Goal: Check status: Check status

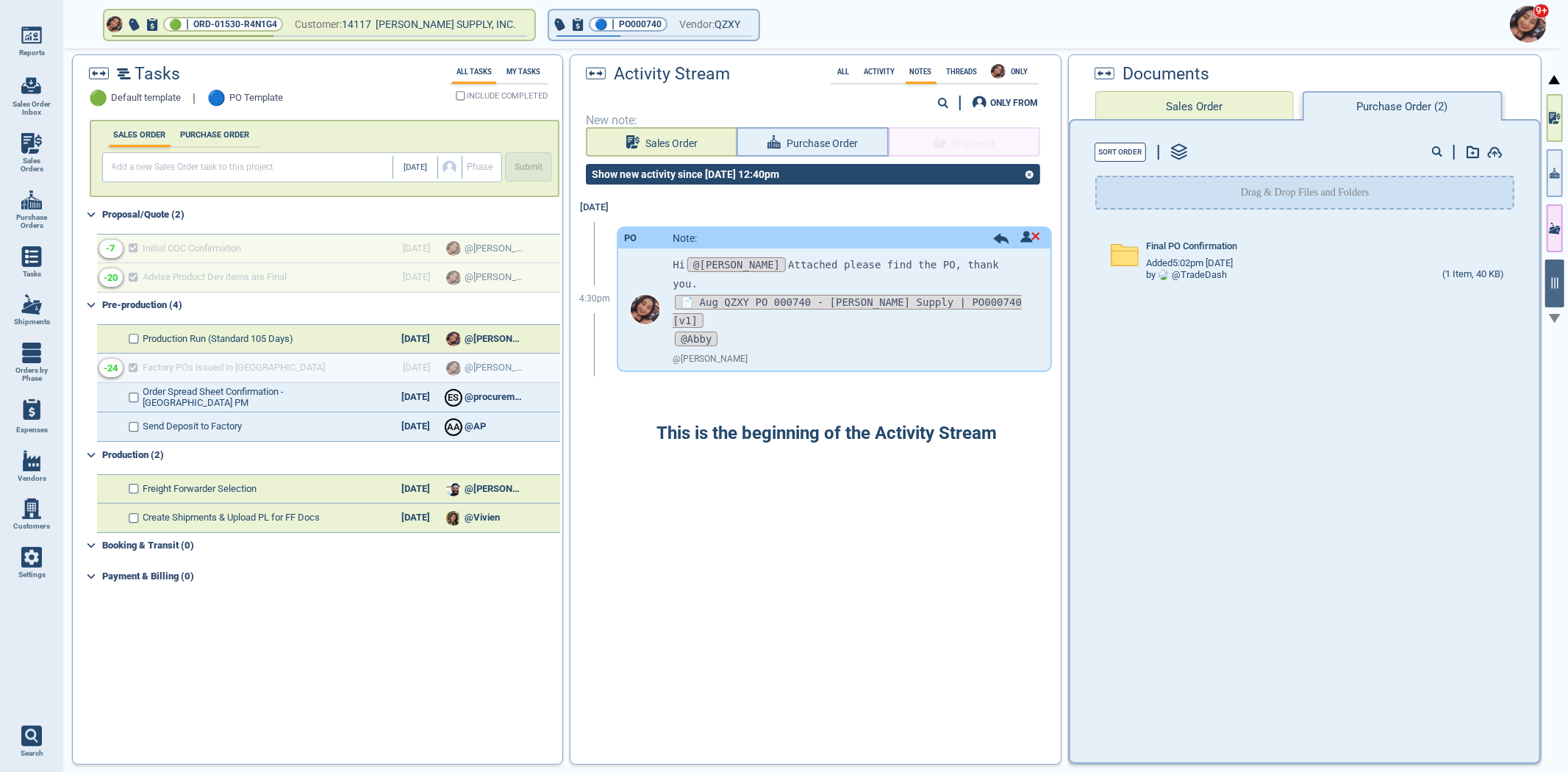
click at [39, 168] on span "Sales Orders" at bounding box center [31, 164] width 39 height 17
select select "50"
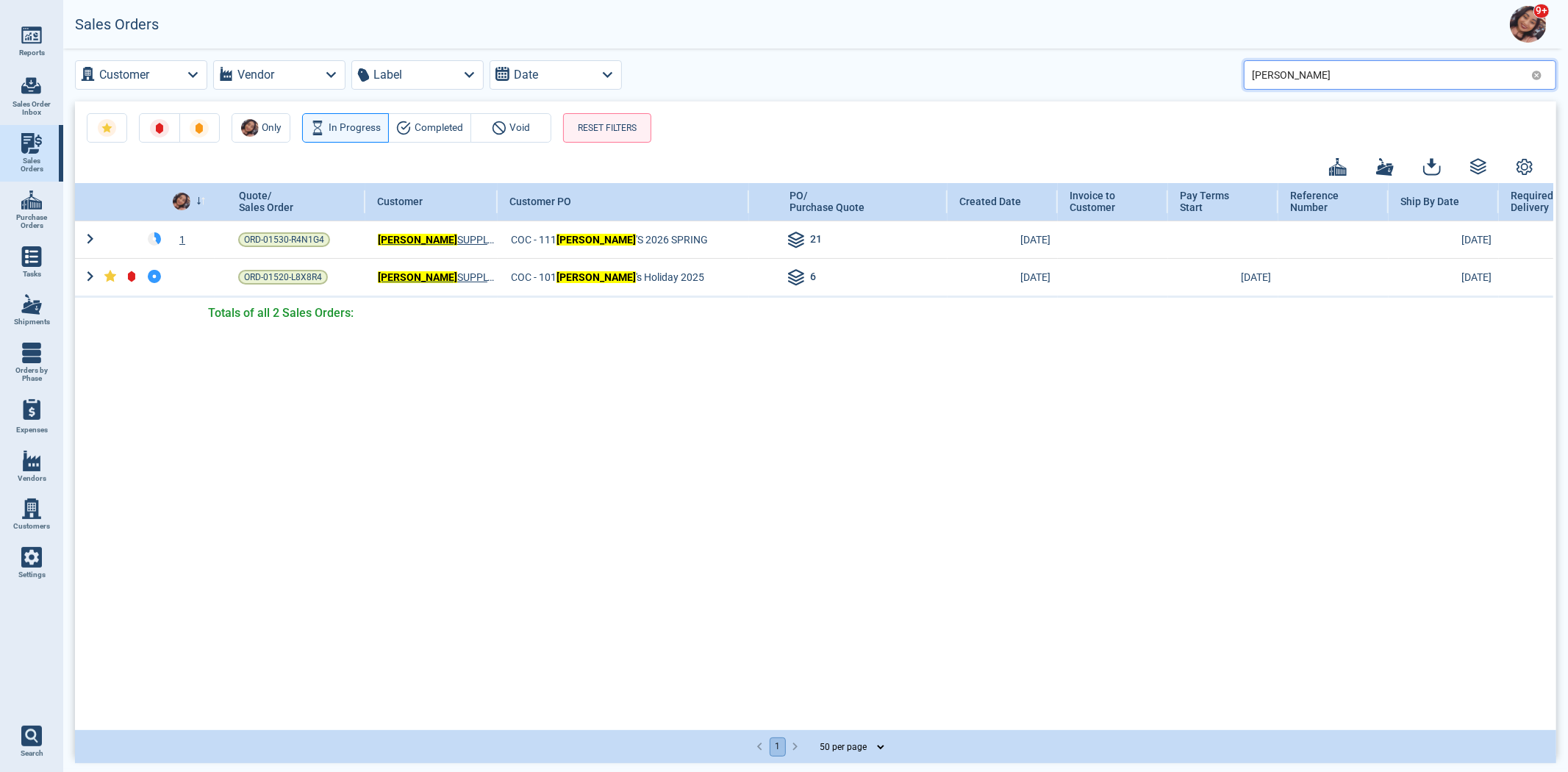
drag, startPoint x: 1281, startPoint y: 78, endPoint x: 1229, endPoint y: 89, distance: 53.2
click at [1230, 89] on div "Customer Vendor Label Date [PERSON_NAME]" at bounding box center [816, 75] width 1481 height 30
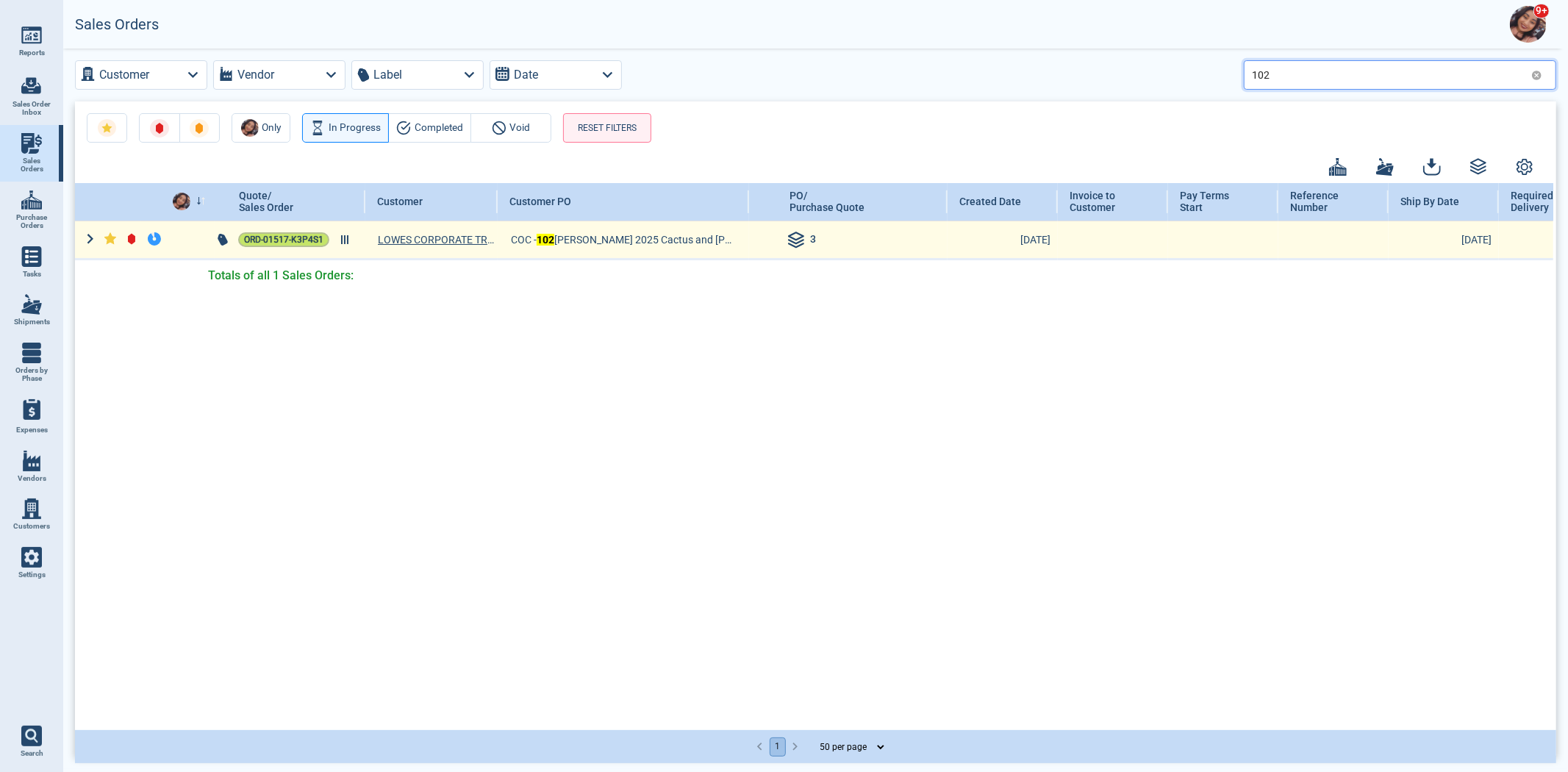
type input "102"
click at [261, 244] on span "ORD-01517-K3P4S1" at bounding box center [283, 240] width 80 height 15
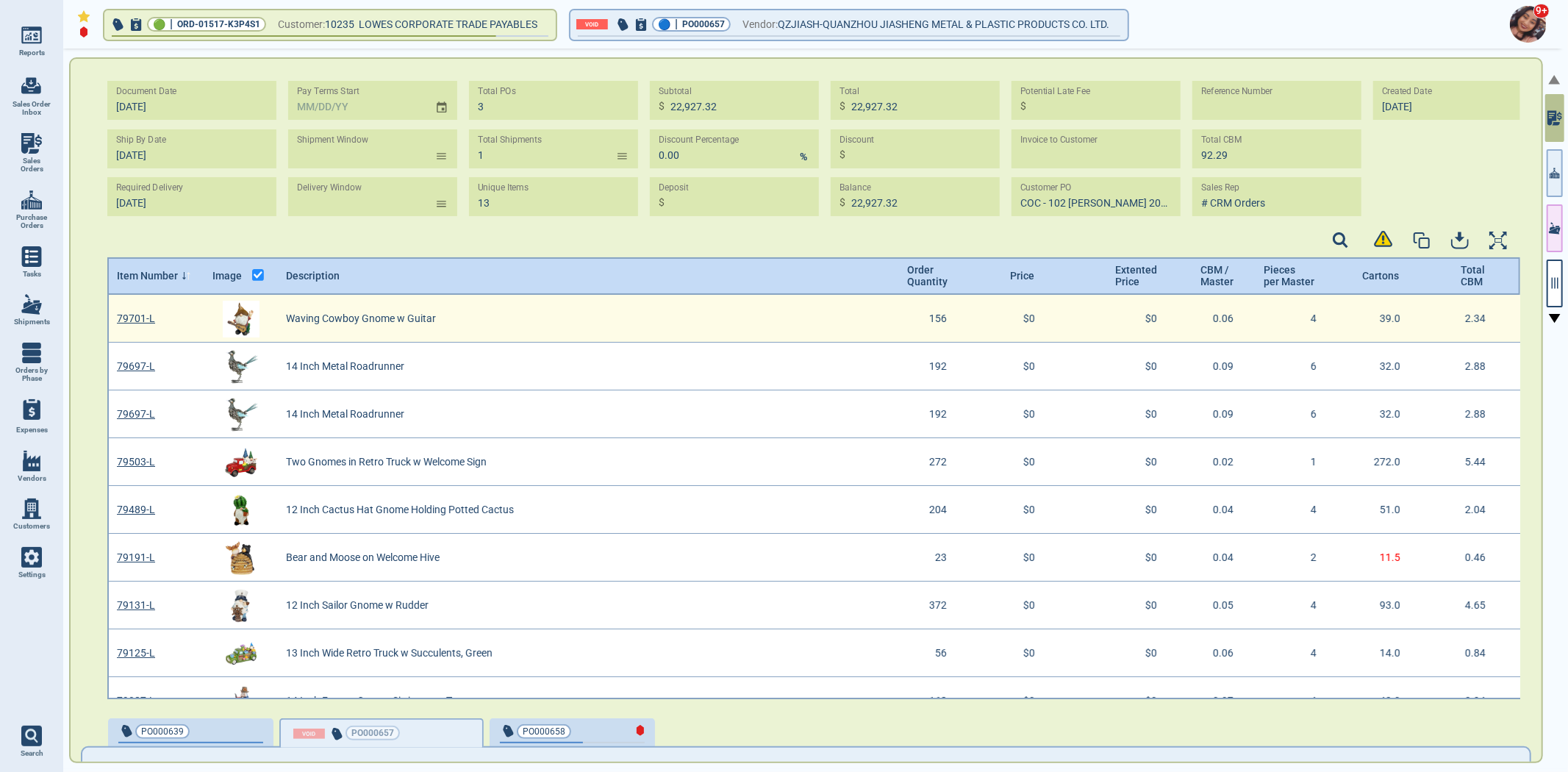
type input "[DATE] -"
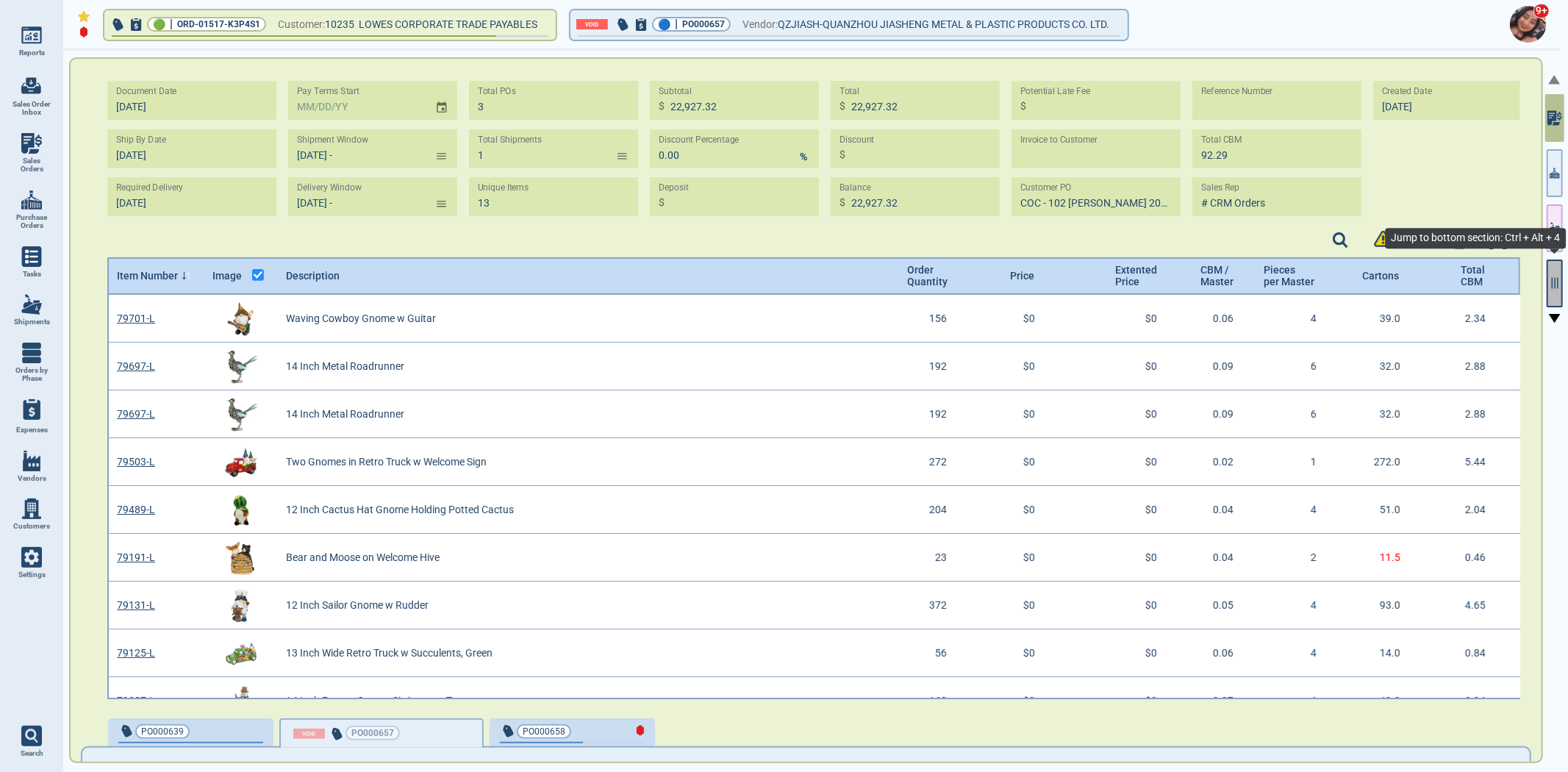
click at [1562, 290] on button "button" at bounding box center [1555, 283] width 16 height 48
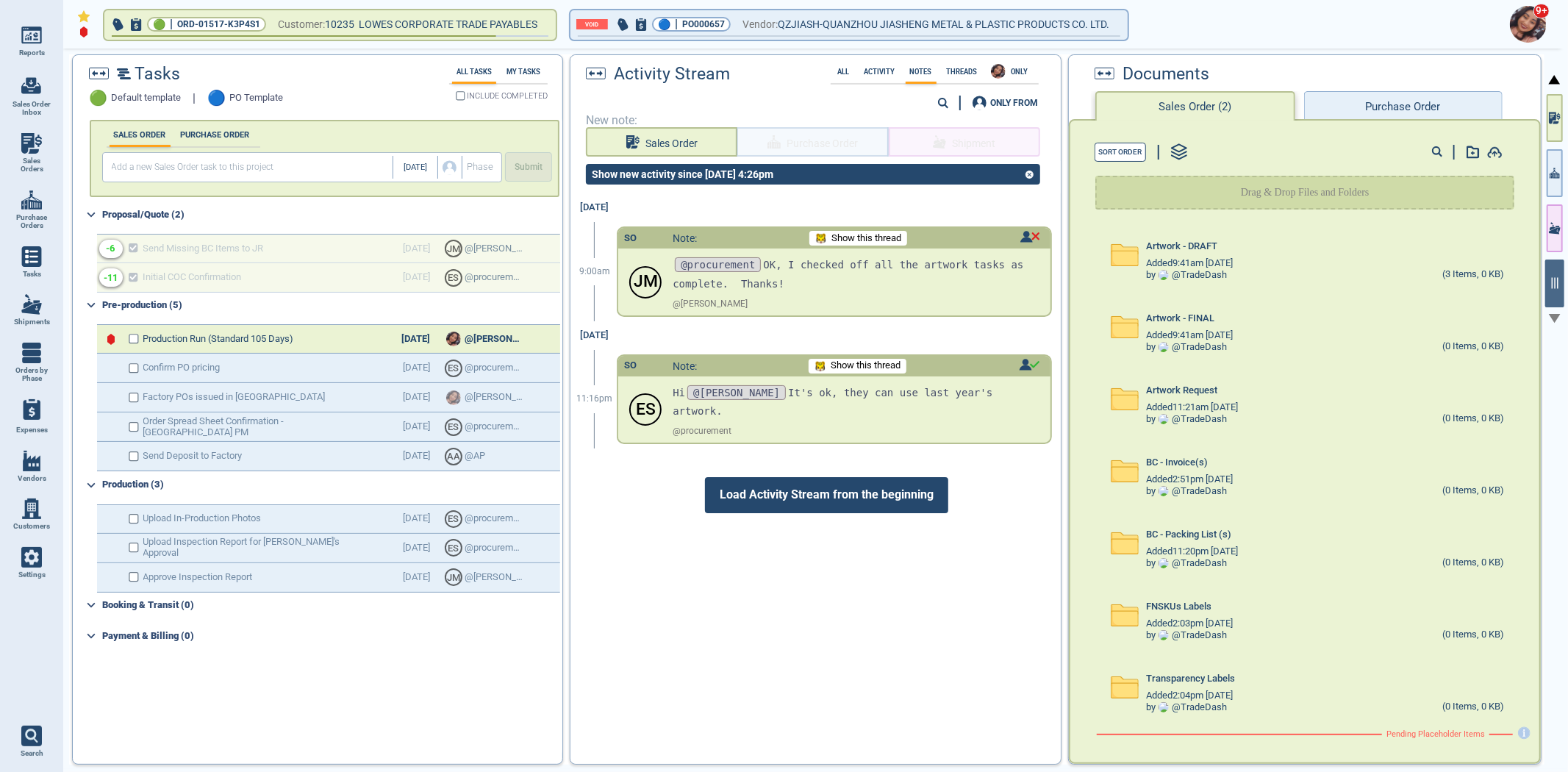
click at [756, 487] on span "Load Activity Stream from the beginning" at bounding box center [826, 495] width 243 height 35
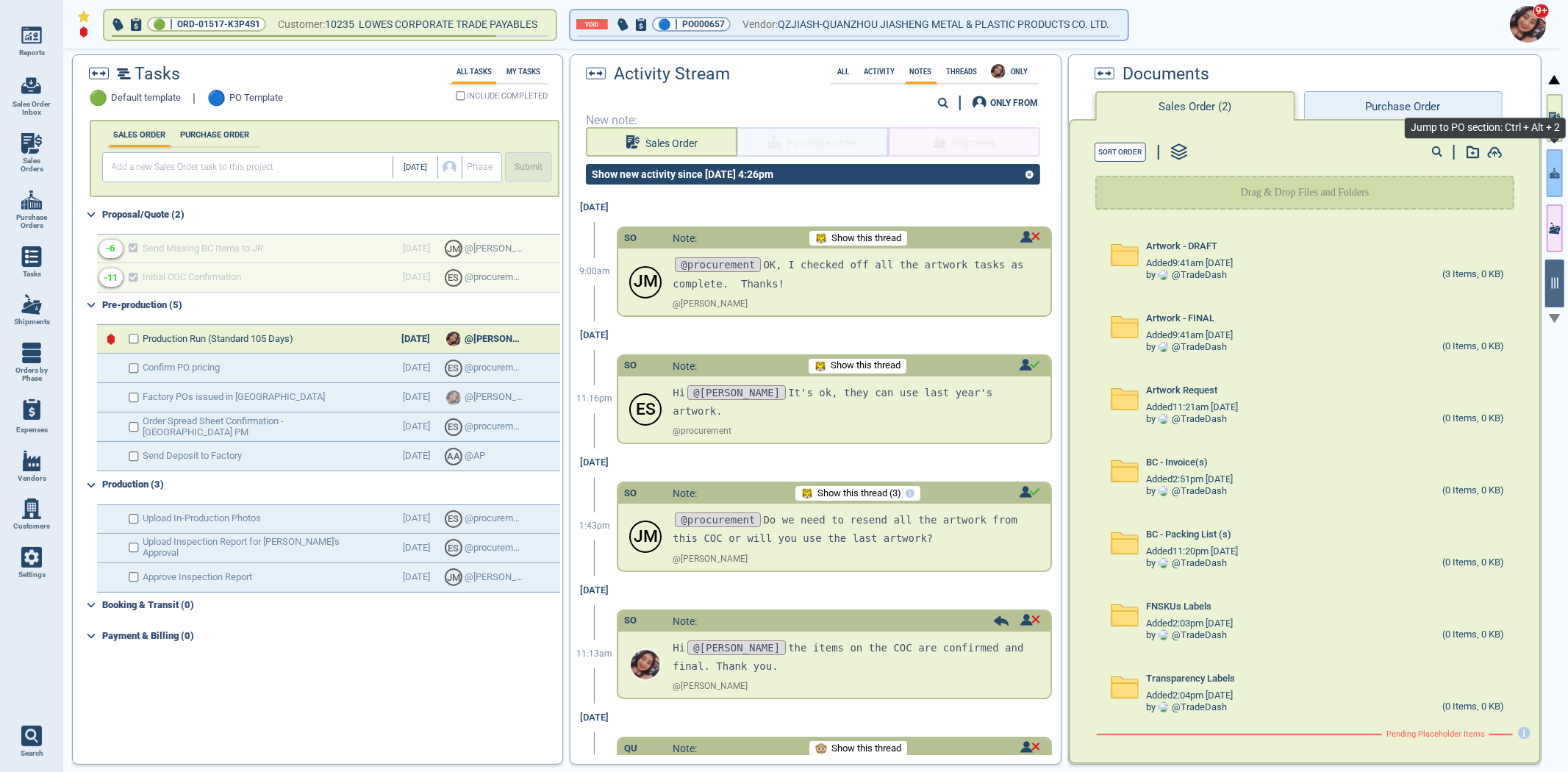
click at [1559, 166] on icon "button" at bounding box center [1555, 173] width 10 height 16
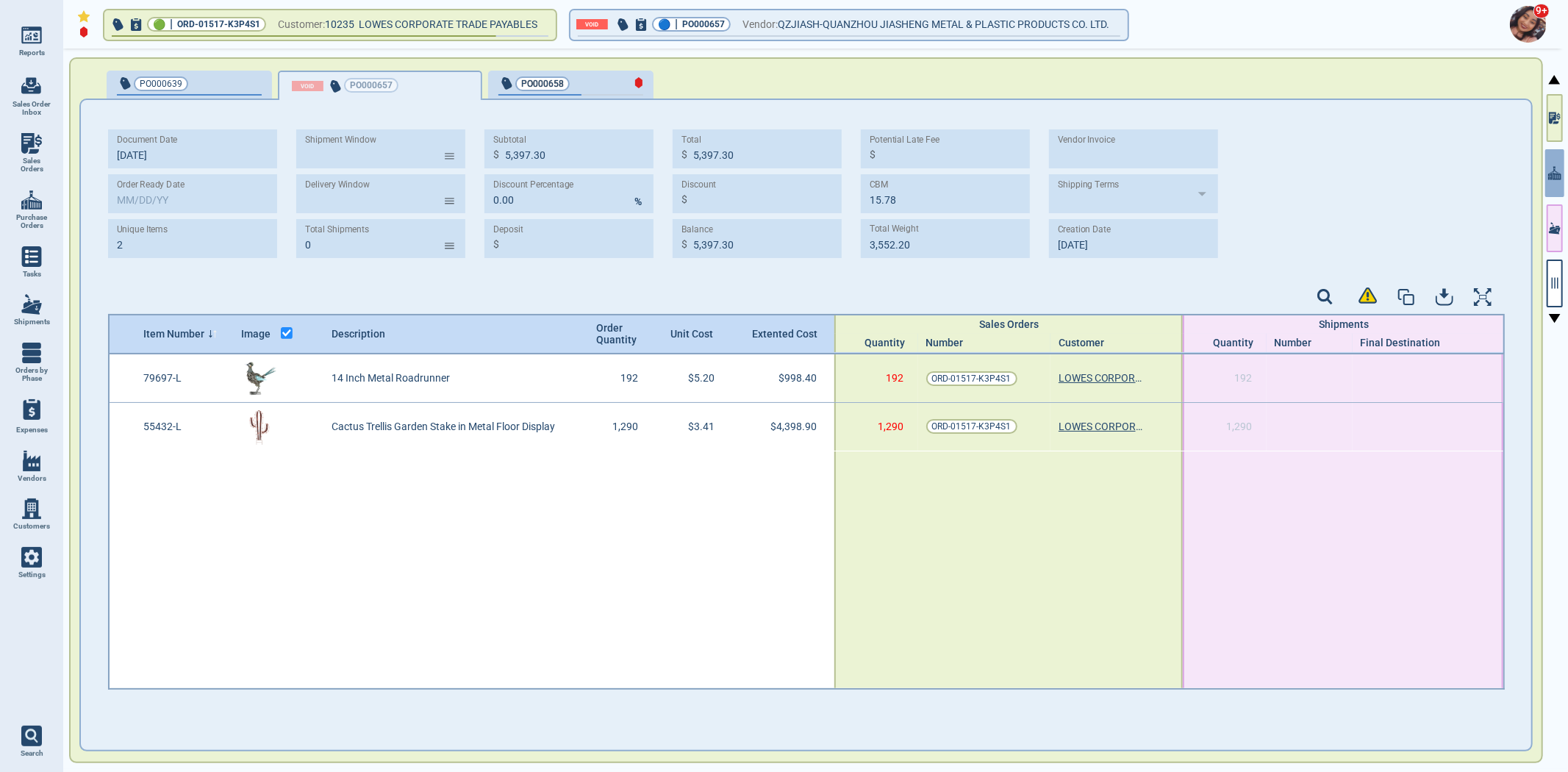
click at [523, 89] on span "PO000658" at bounding box center [542, 83] width 43 height 15
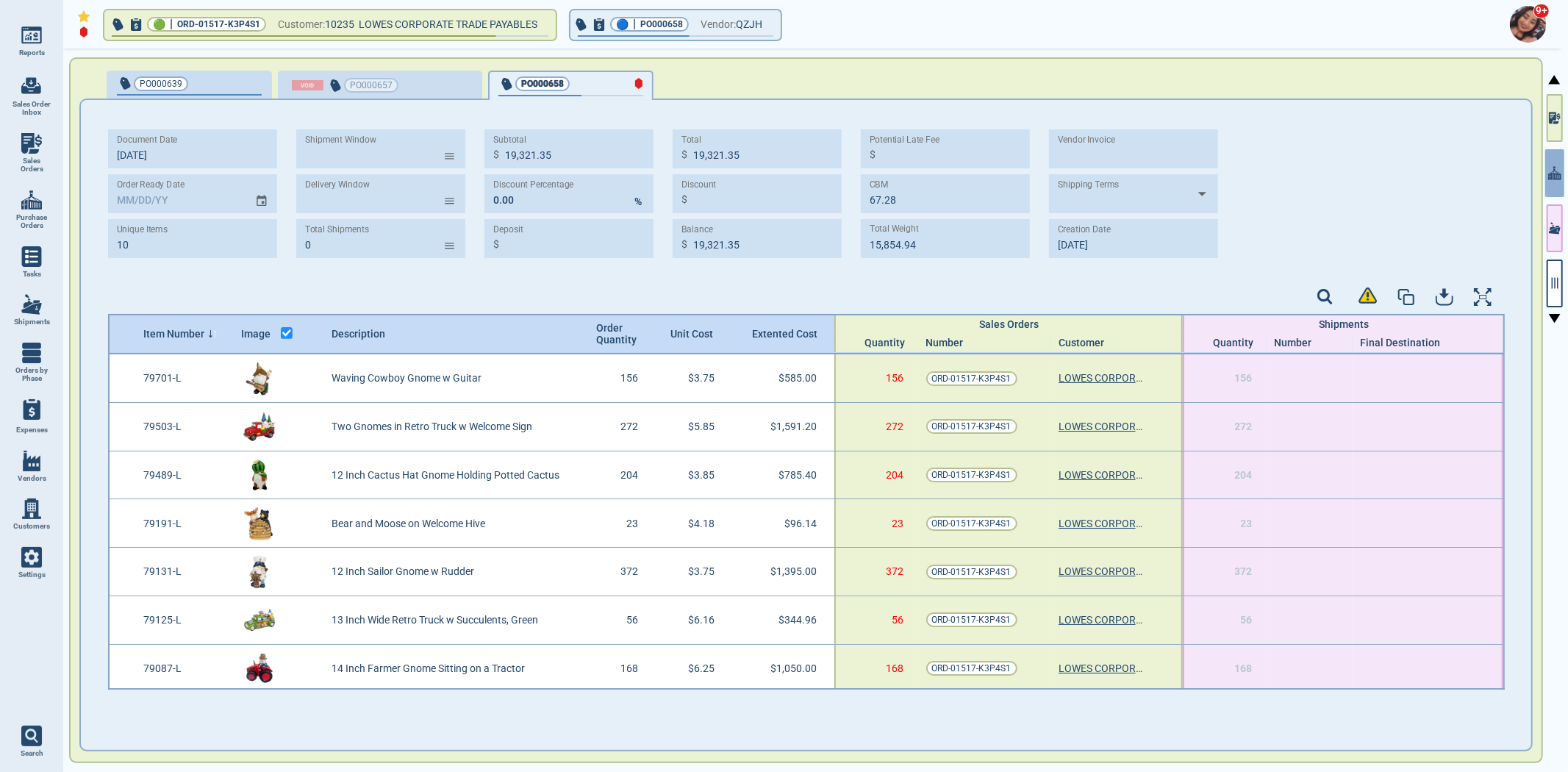
type input "10"
type input "19,321.35"
type input "67.28"
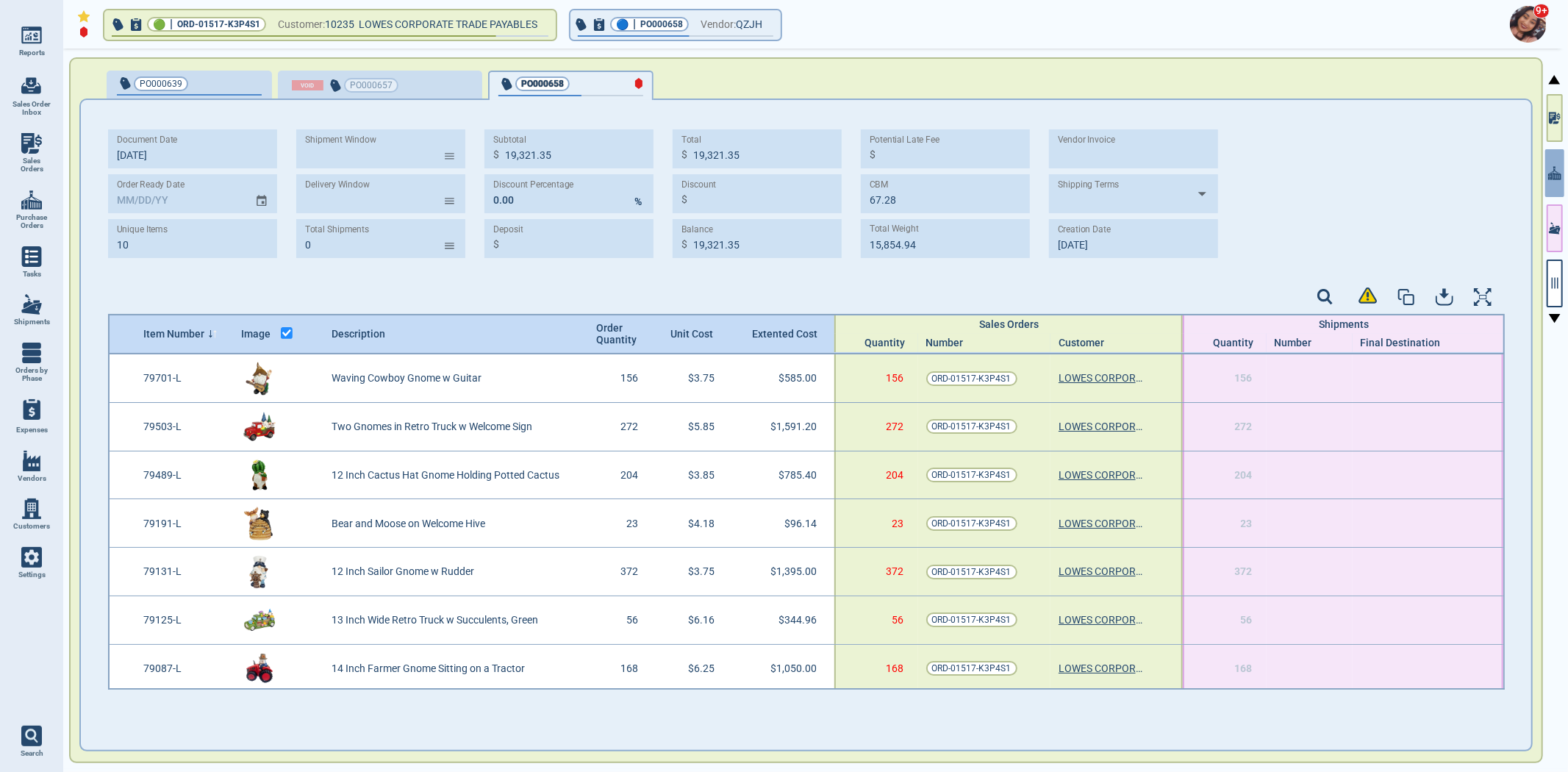
type input "15,854.94"
click at [210, 95] on button "PO000639" at bounding box center [189, 86] width 165 height 30
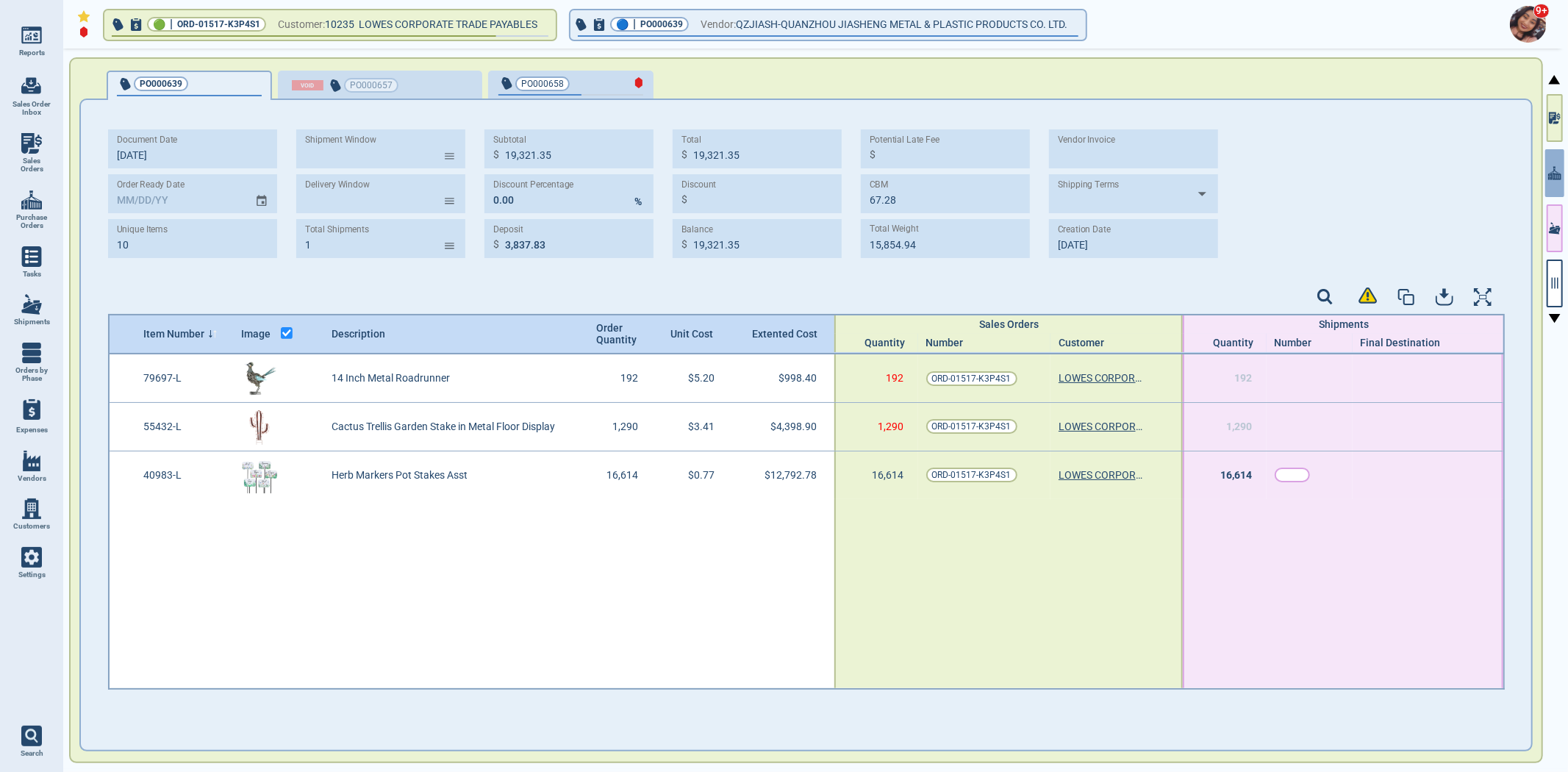
type input "3"
type input "1"
type input "18,190.08"
type input "3,837.83"
type input "18,190.08"
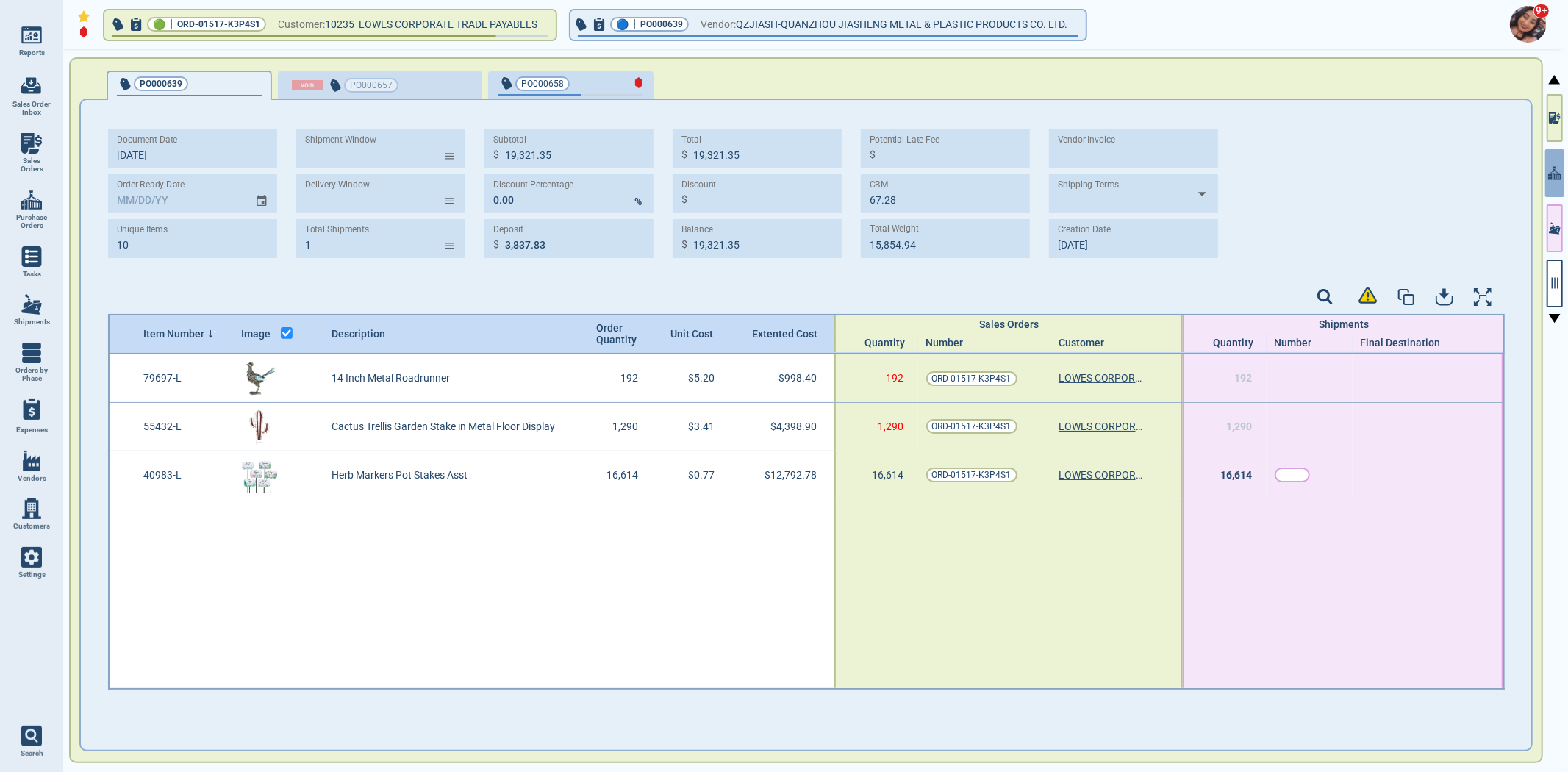
type input "14,352.25"
type input "25.01"
type input "5,481.27"
type input "[DATE]"
type input "[DATE] -"
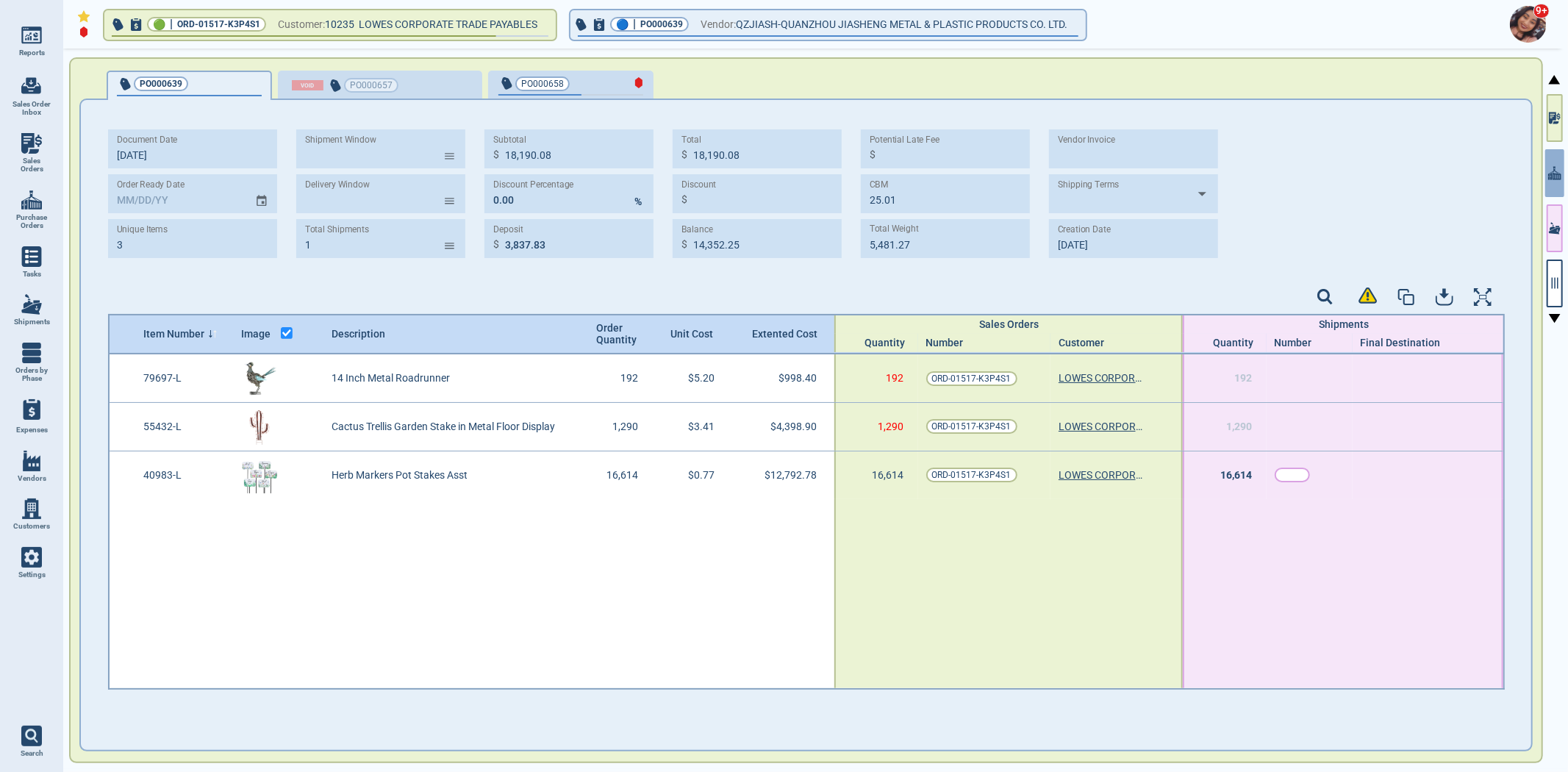
type input "[DATE] -"
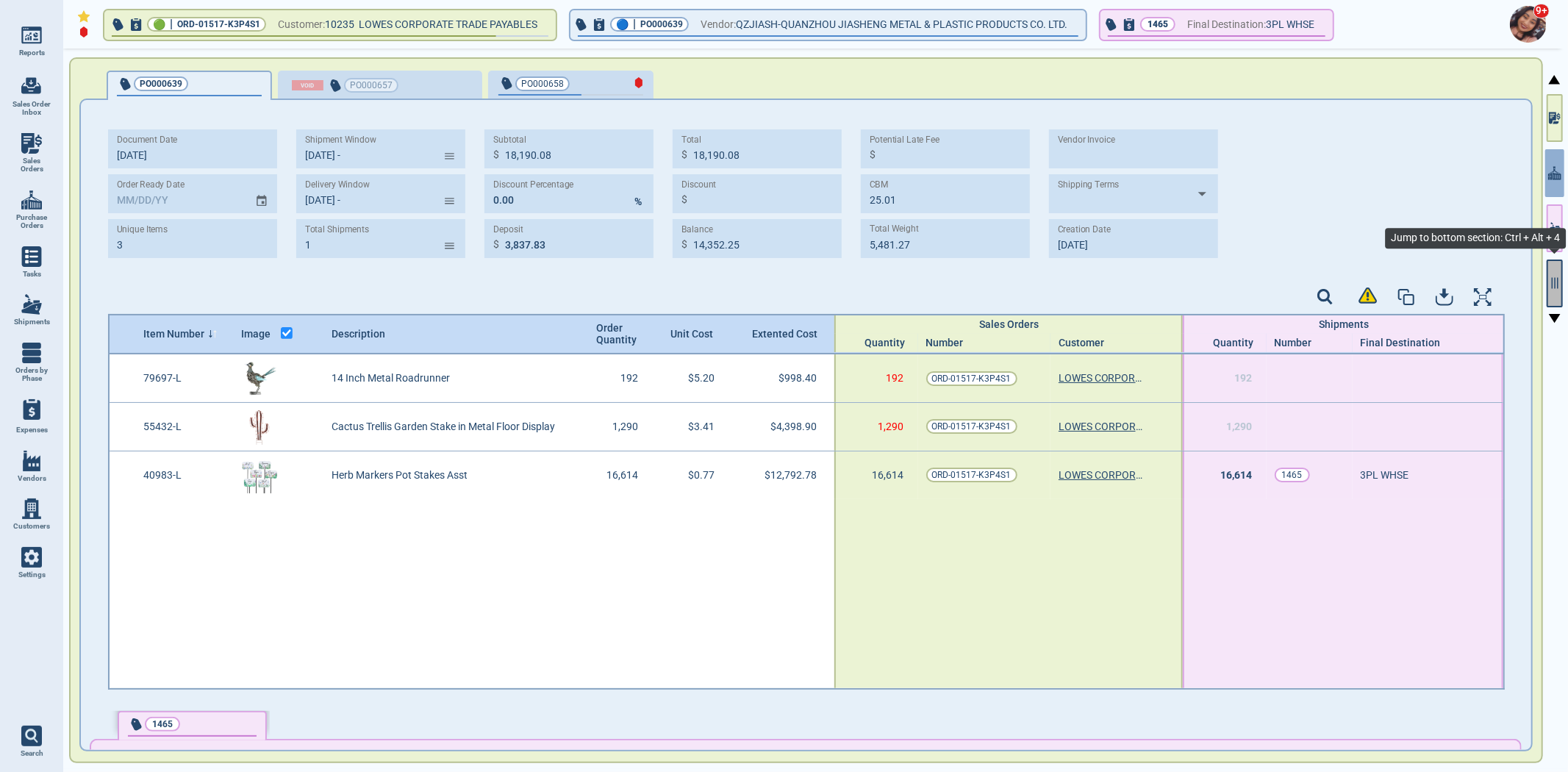
click at [1549, 299] on button "button" at bounding box center [1555, 283] width 16 height 48
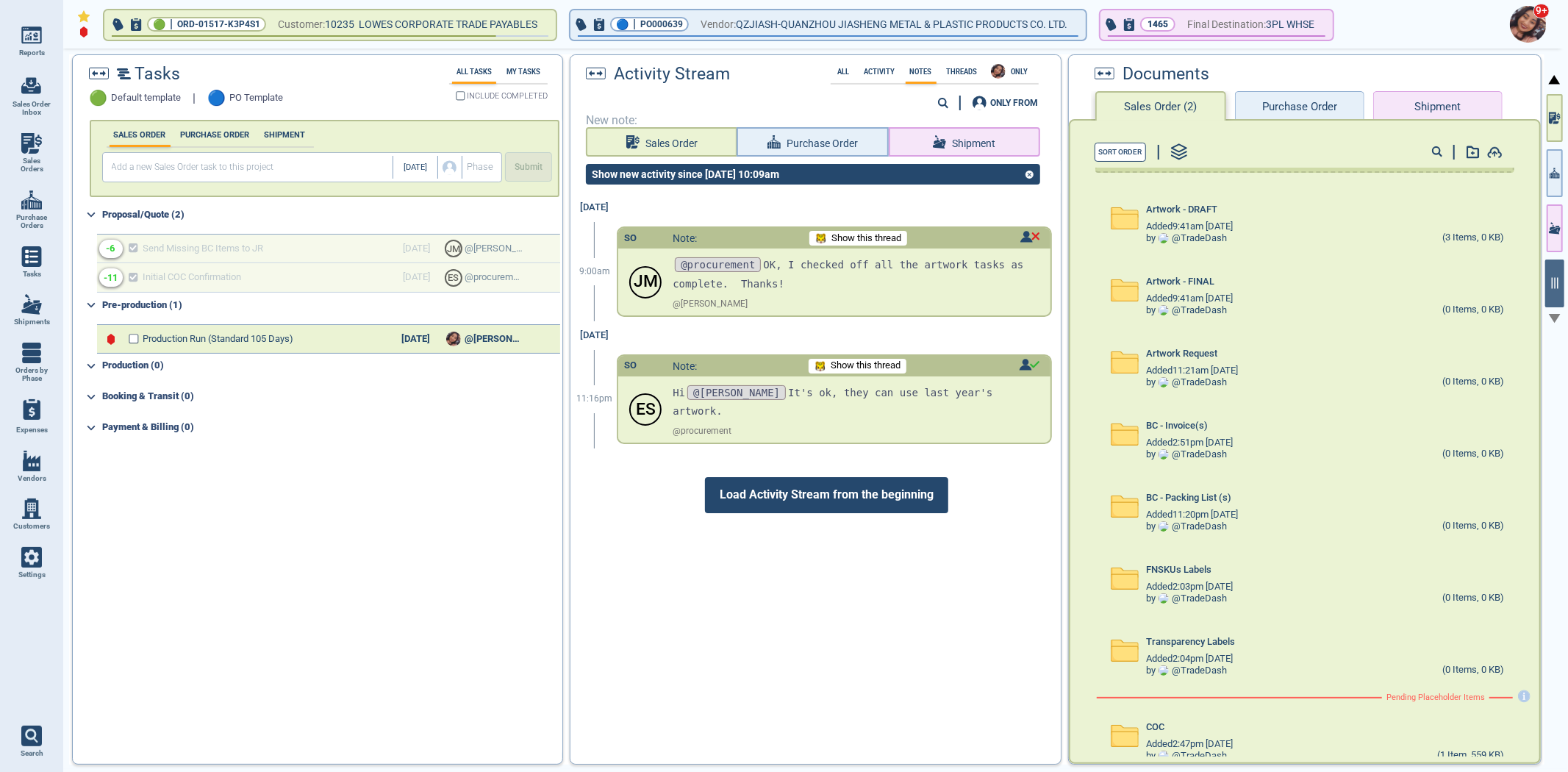
scroll to position [56, 0]
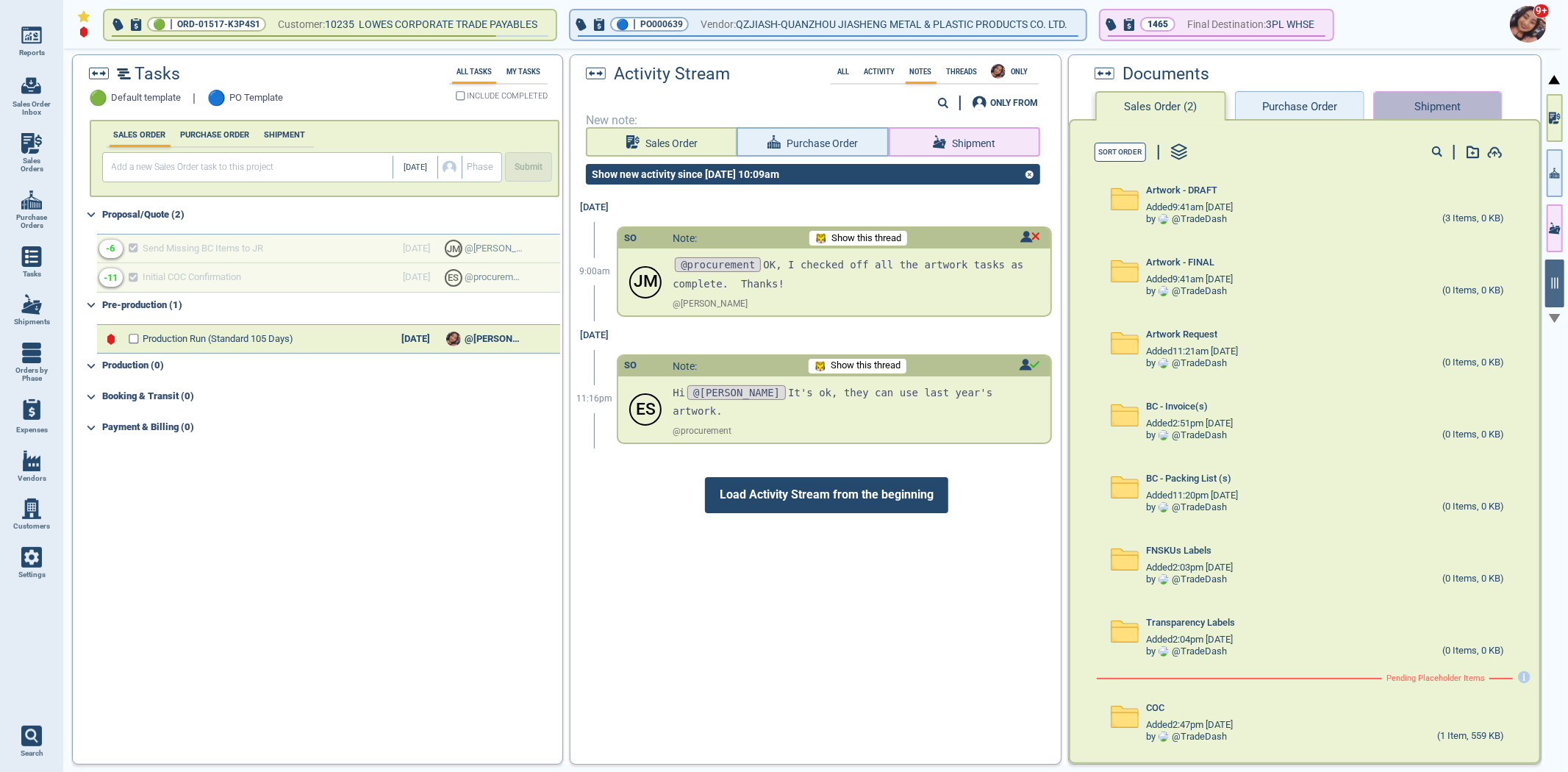
click at [1404, 113] on button "Shipment" at bounding box center [1439, 106] width 129 height 30
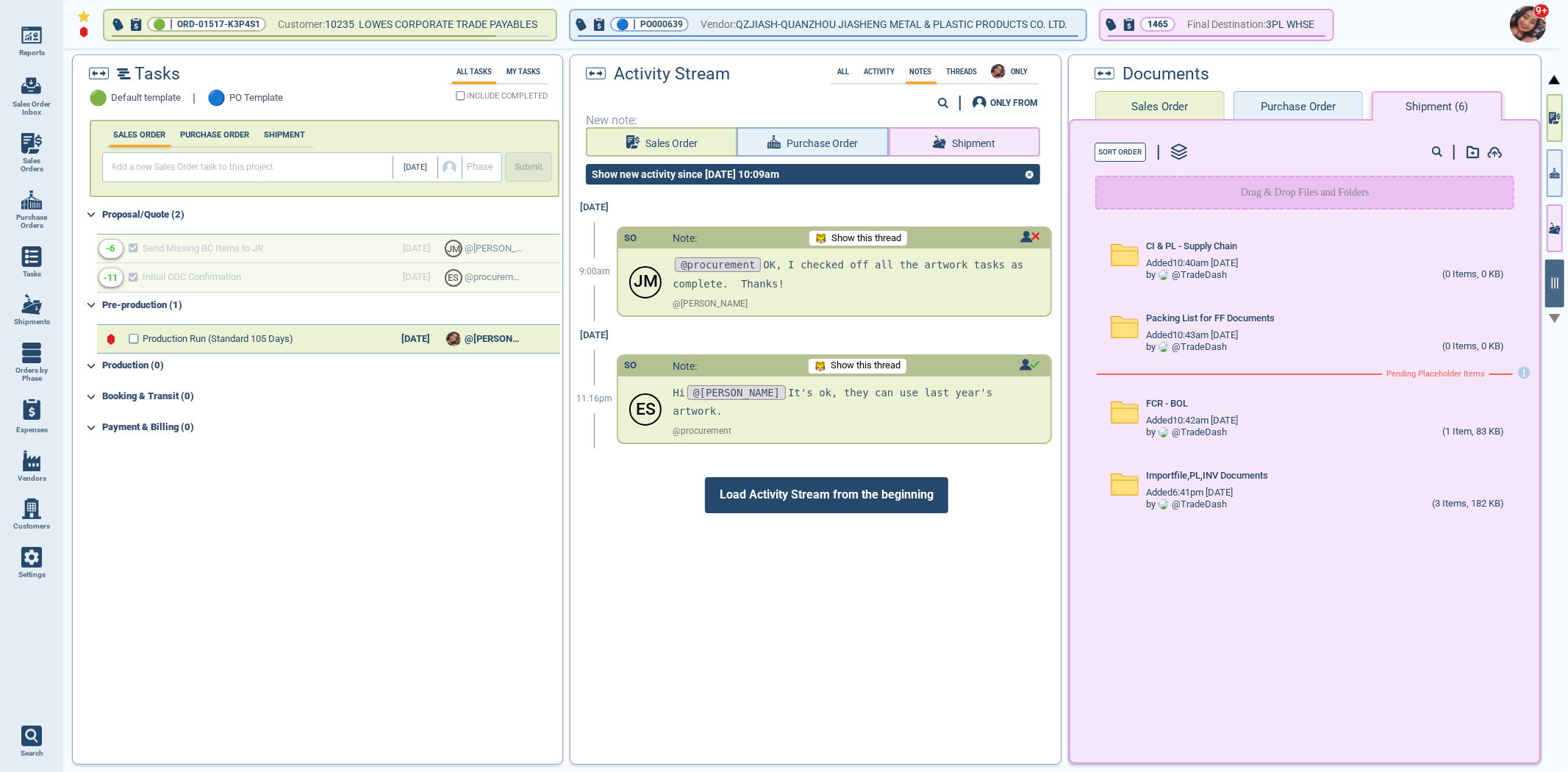
click at [1179, 110] on button "Sales Order" at bounding box center [1160, 106] width 129 height 30
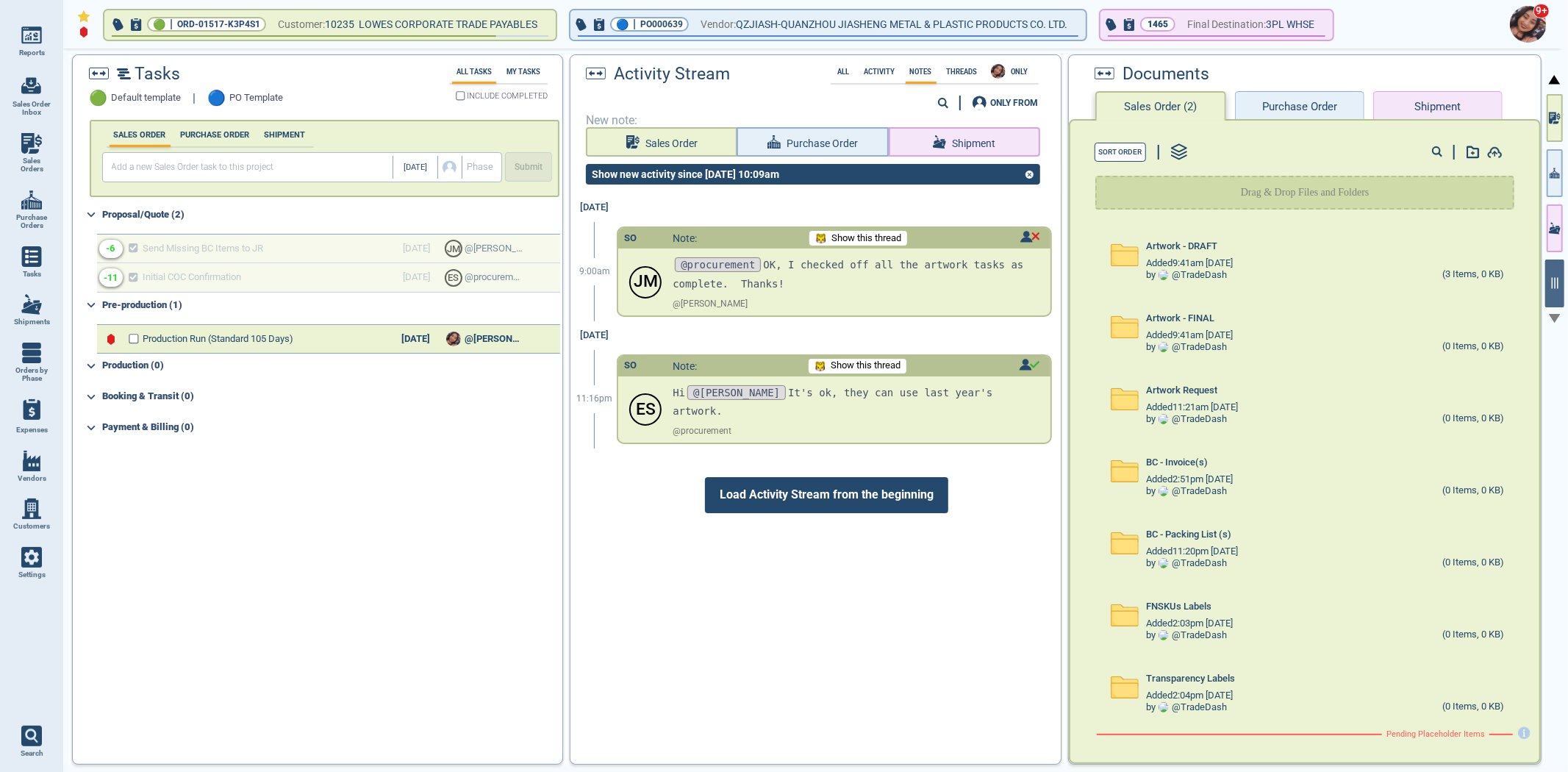
click at [1327, 100] on button "Purchase Order" at bounding box center [1300, 106] width 129 height 30
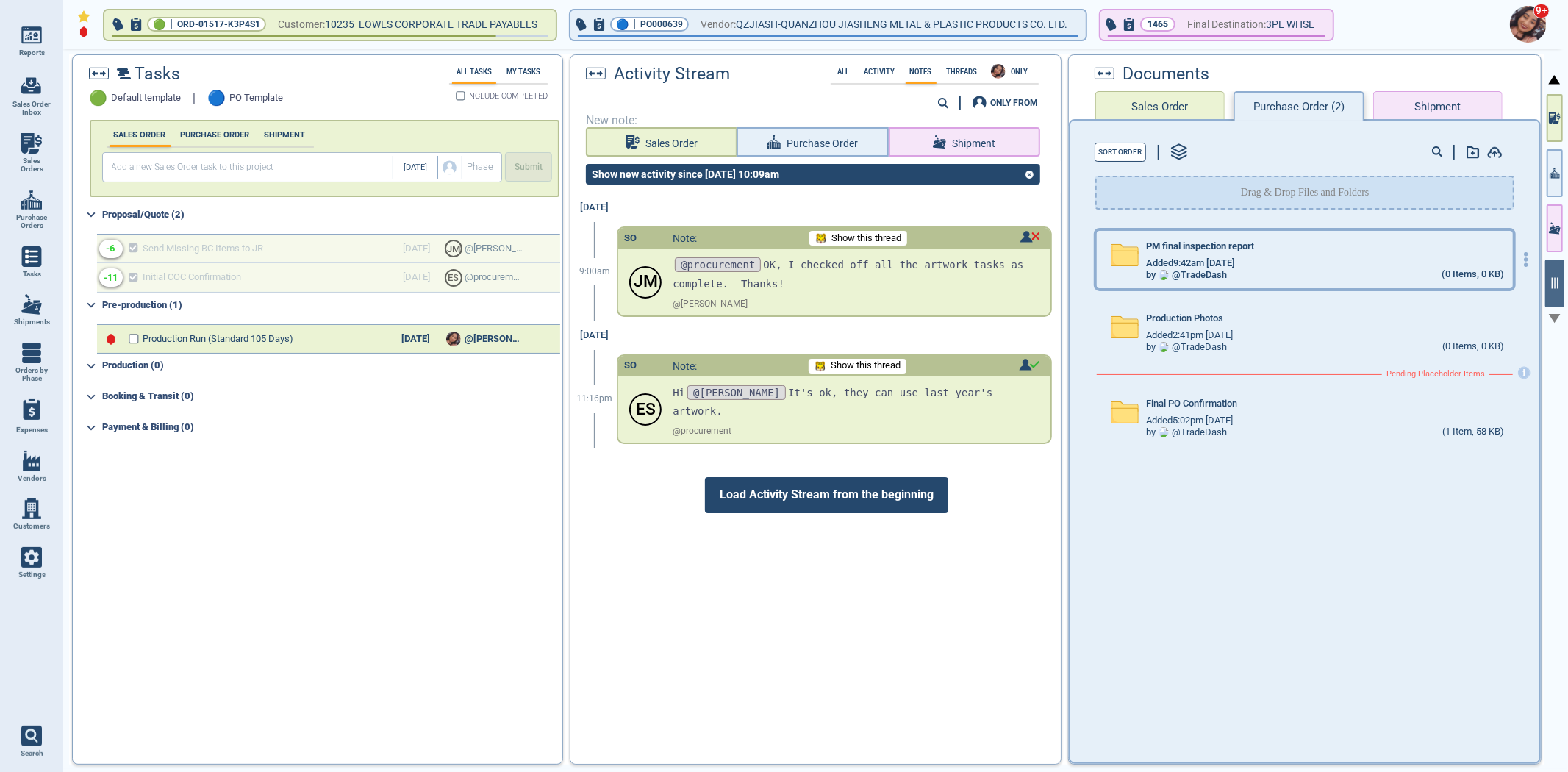
click at [1207, 273] on div "by @ TradeDash" at bounding box center [1187, 275] width 80 height 11
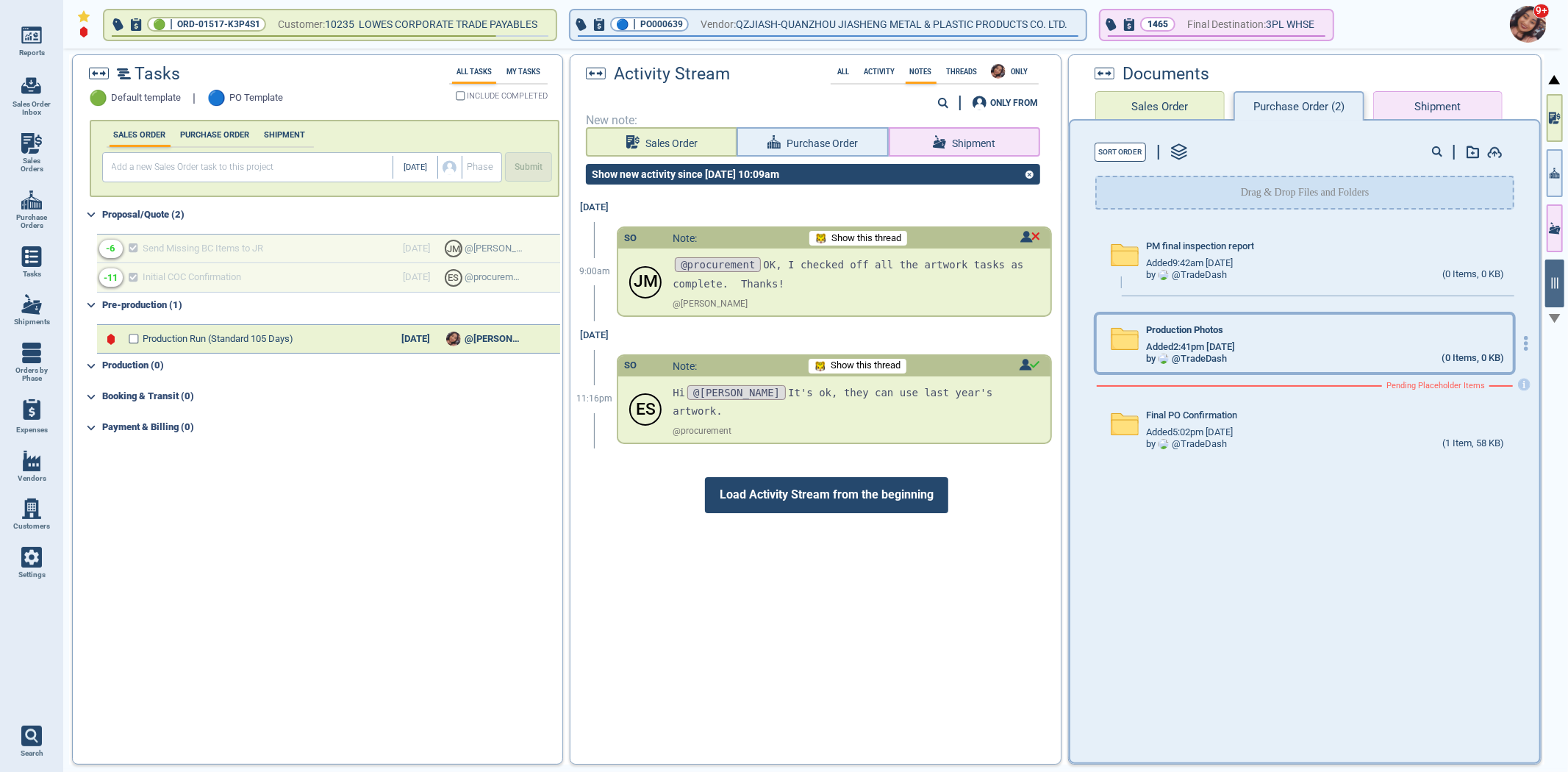
click at [1208, 315] on div "Production Photos Added 2:41pm [DATE] by @ TradeDash (0 Items, 0 KB)" at bounding box center [1305, 344] width 416 height 58
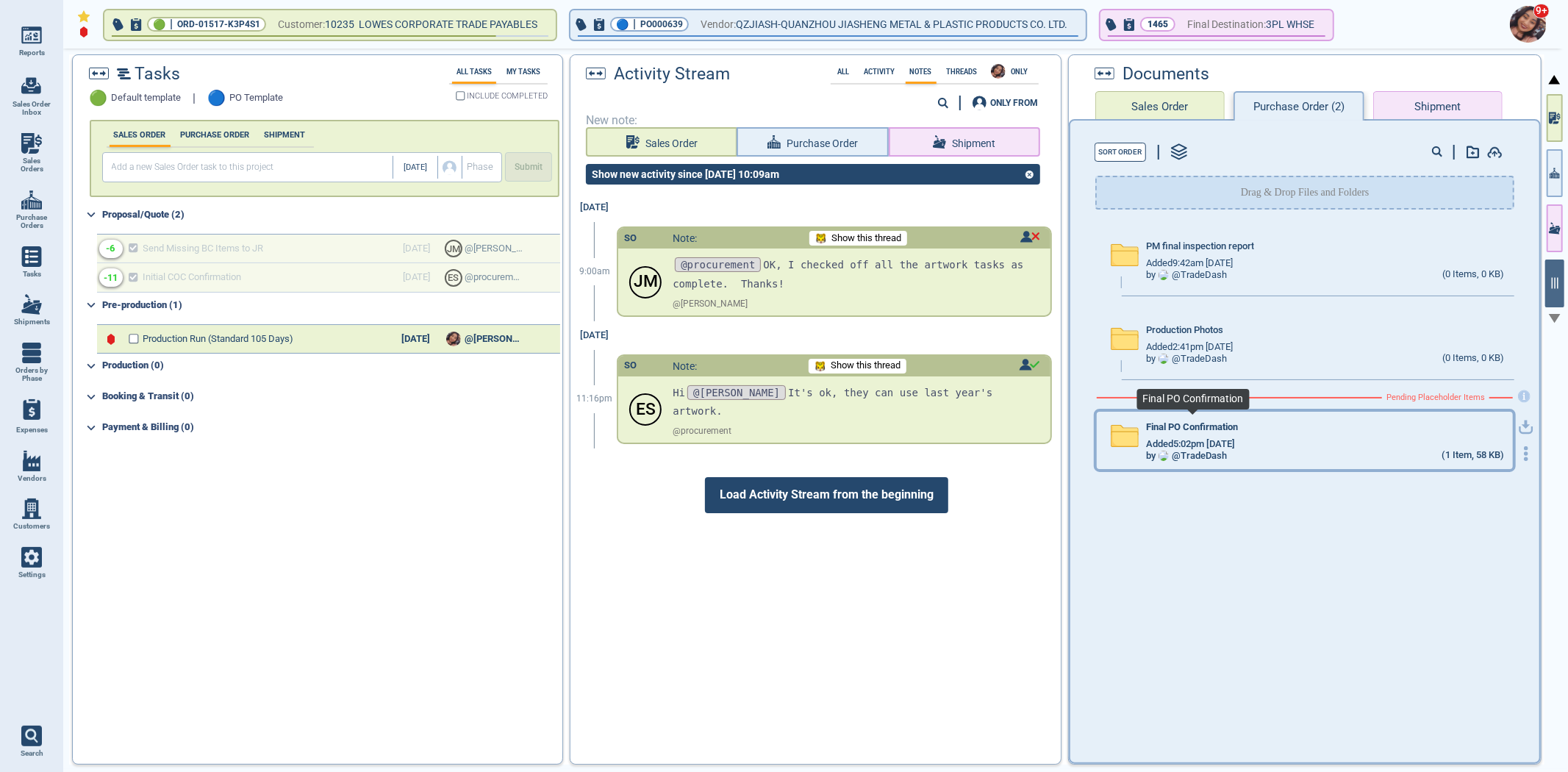
click at [1198, 425] on span "Final PO Confirmation" at bounding box center [1192, 428] width 92 height 11
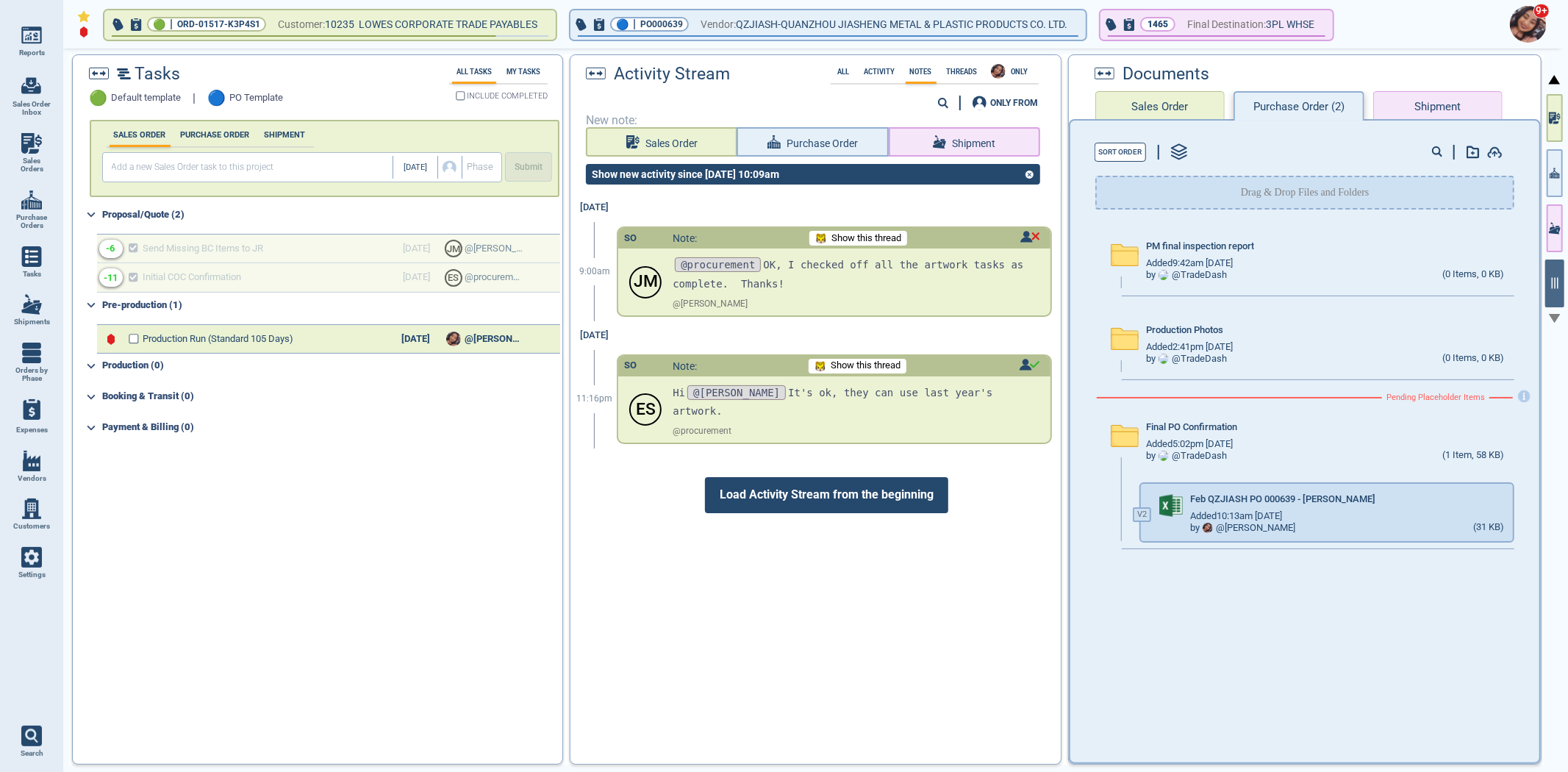
click at [1155, 104] on button "Sales Order" at bounding box center [1160, 106] width 129 height 30
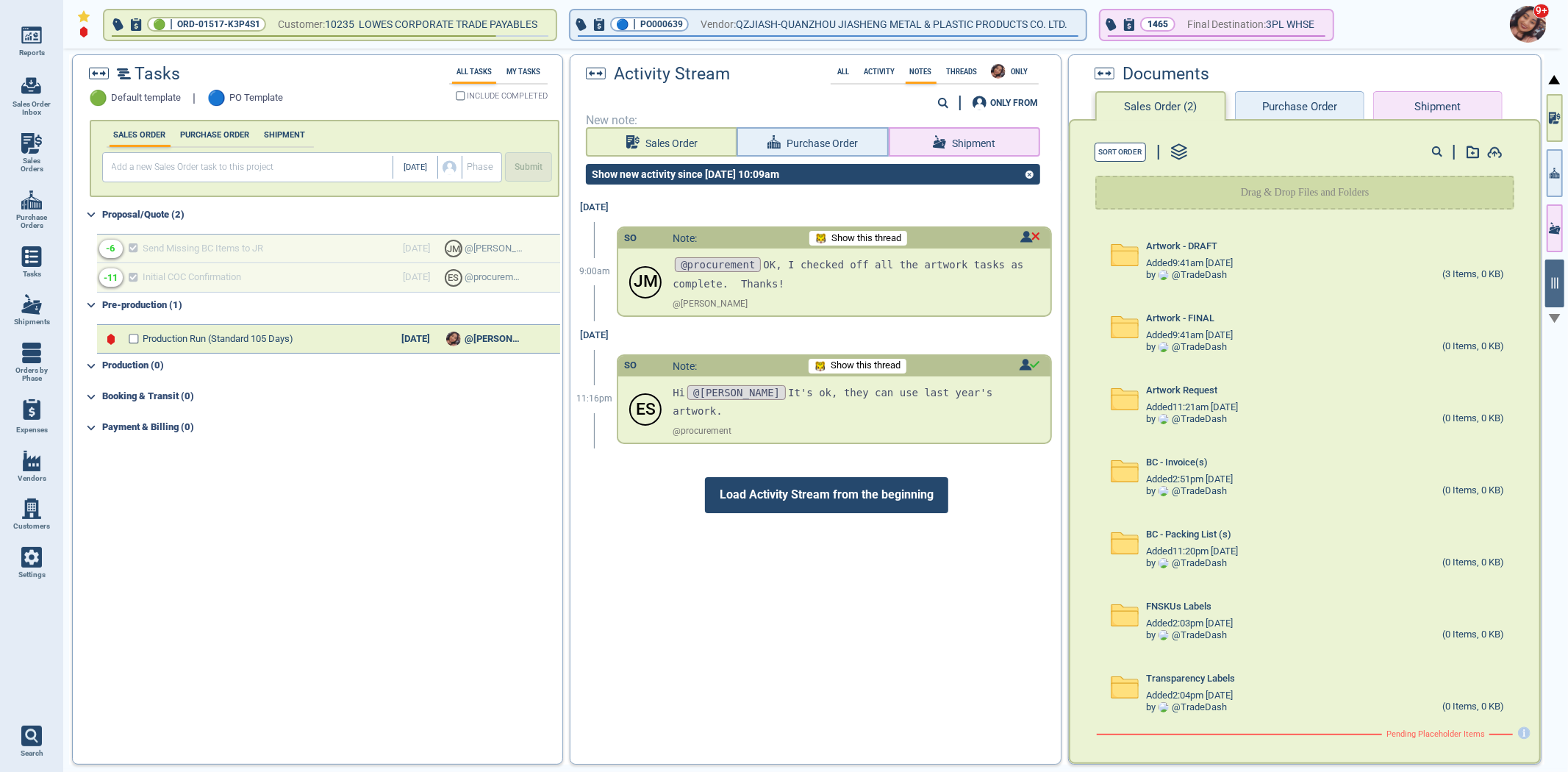
click at [909, 477] on span "Load Activity Stream from the beginning" at bounding box center [826, 495] width 243 height 35
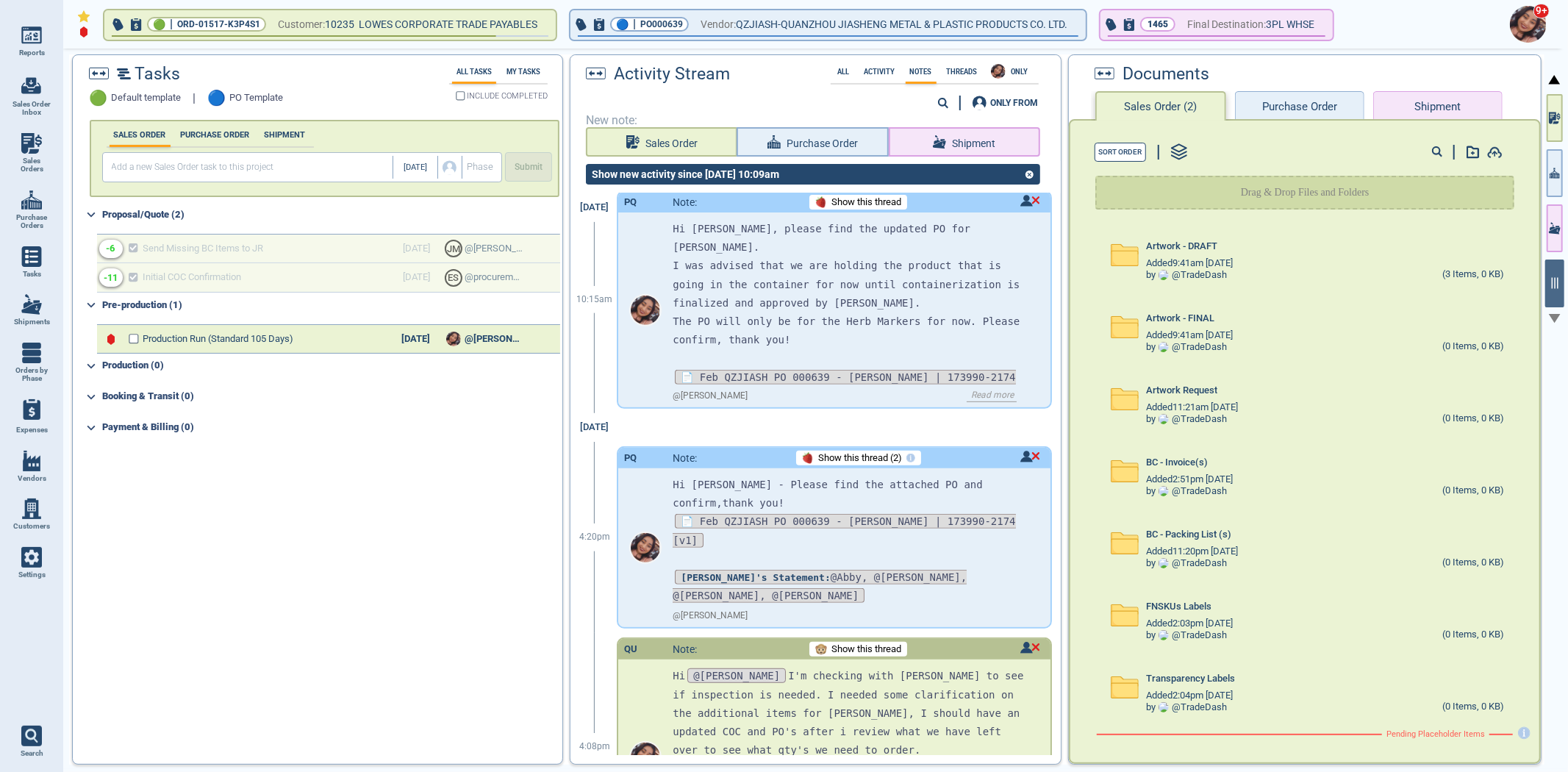
scroll to position [532, 0]
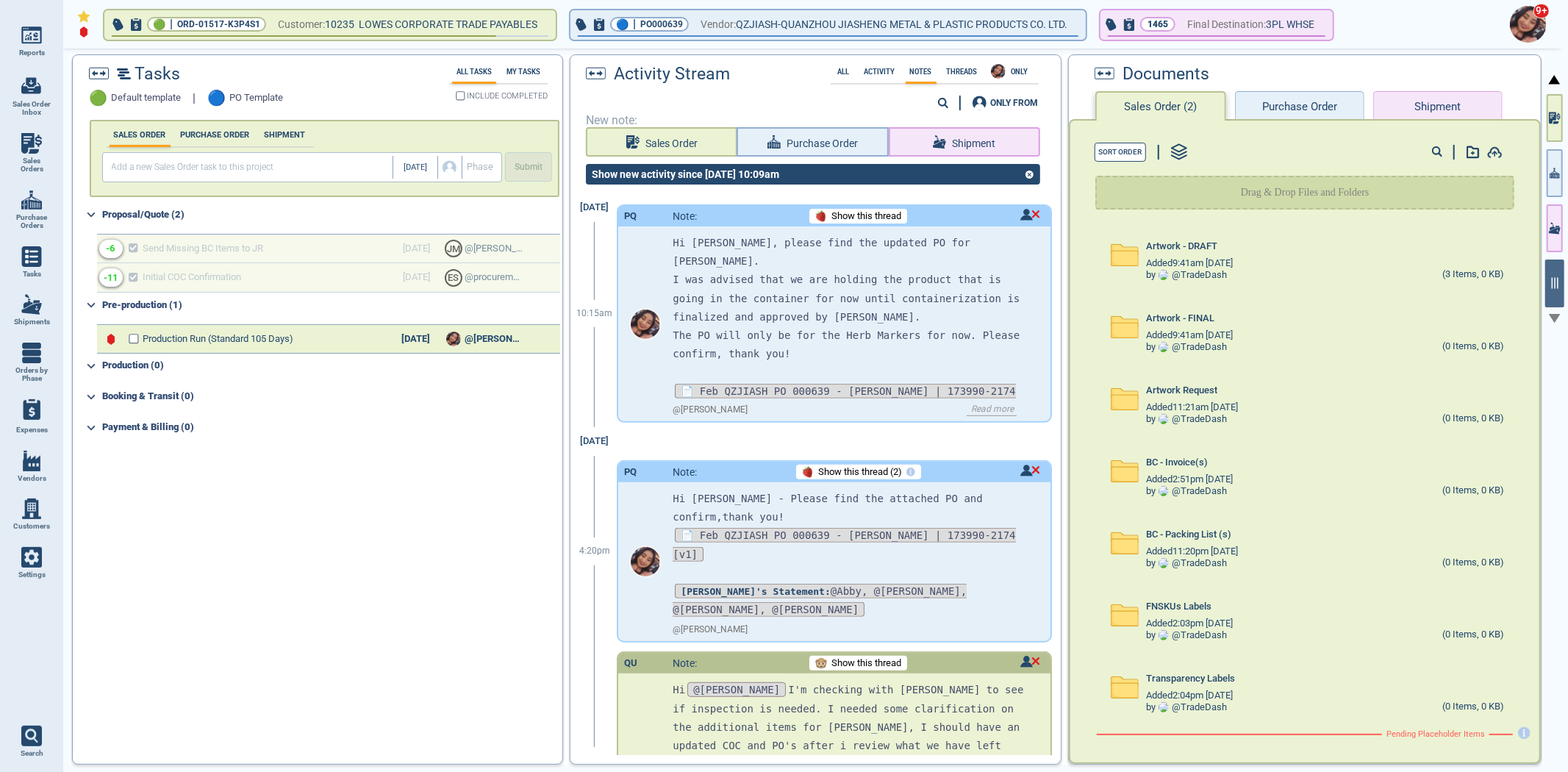
click at [1316, 99] on button "Purchase Order" at bounding box center [1300, 106] width 129 height 30
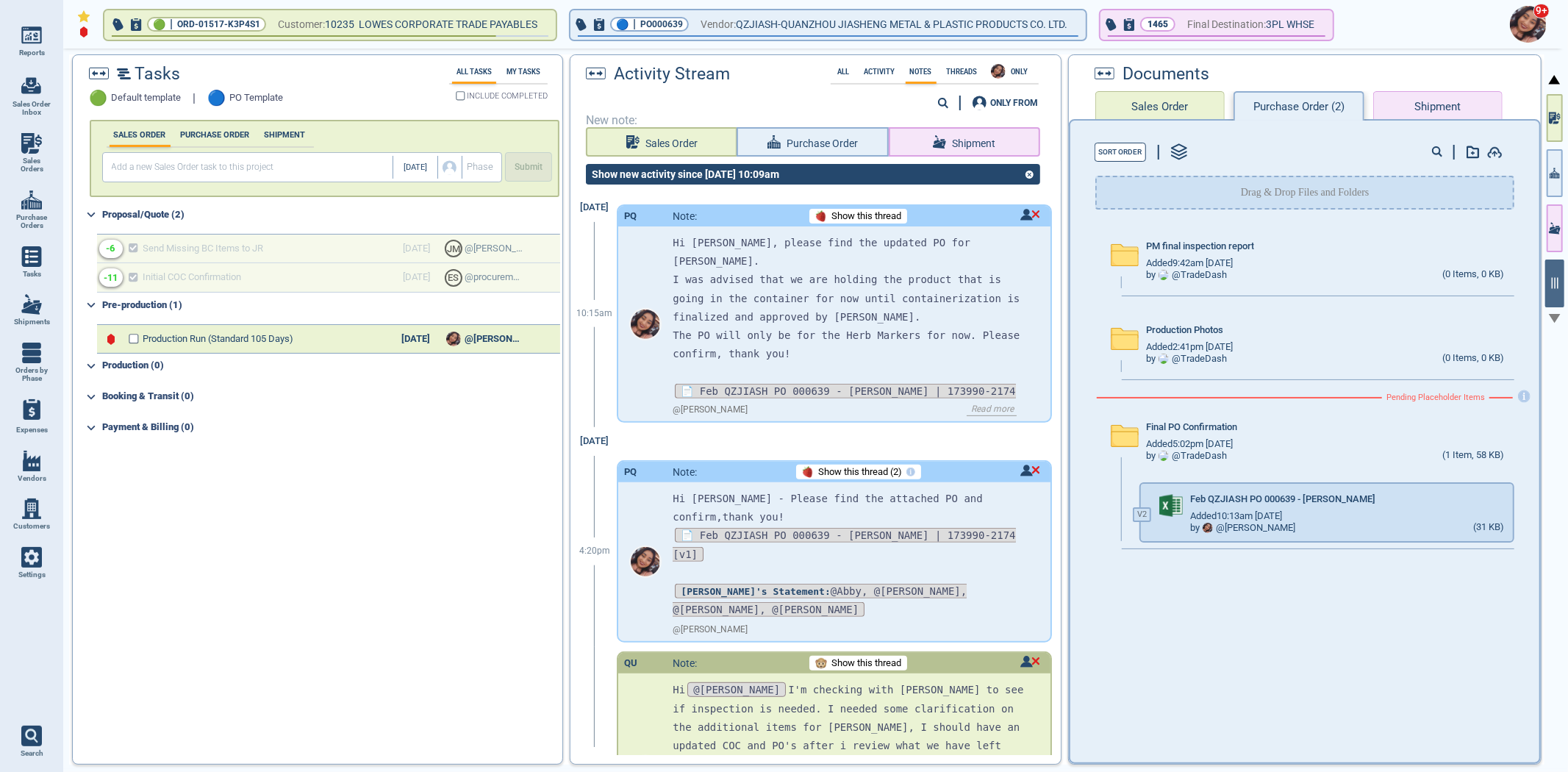
click at [1423, 119] on div "Sort Order Drag & Drop Files and Folders PM final inspection report Added 9:42a…" at bounding box center [1305, 441] width 472 height 644
click at [1424, 108] on button "Shipment" at bounding box center [1439, 106] width 129 height 30
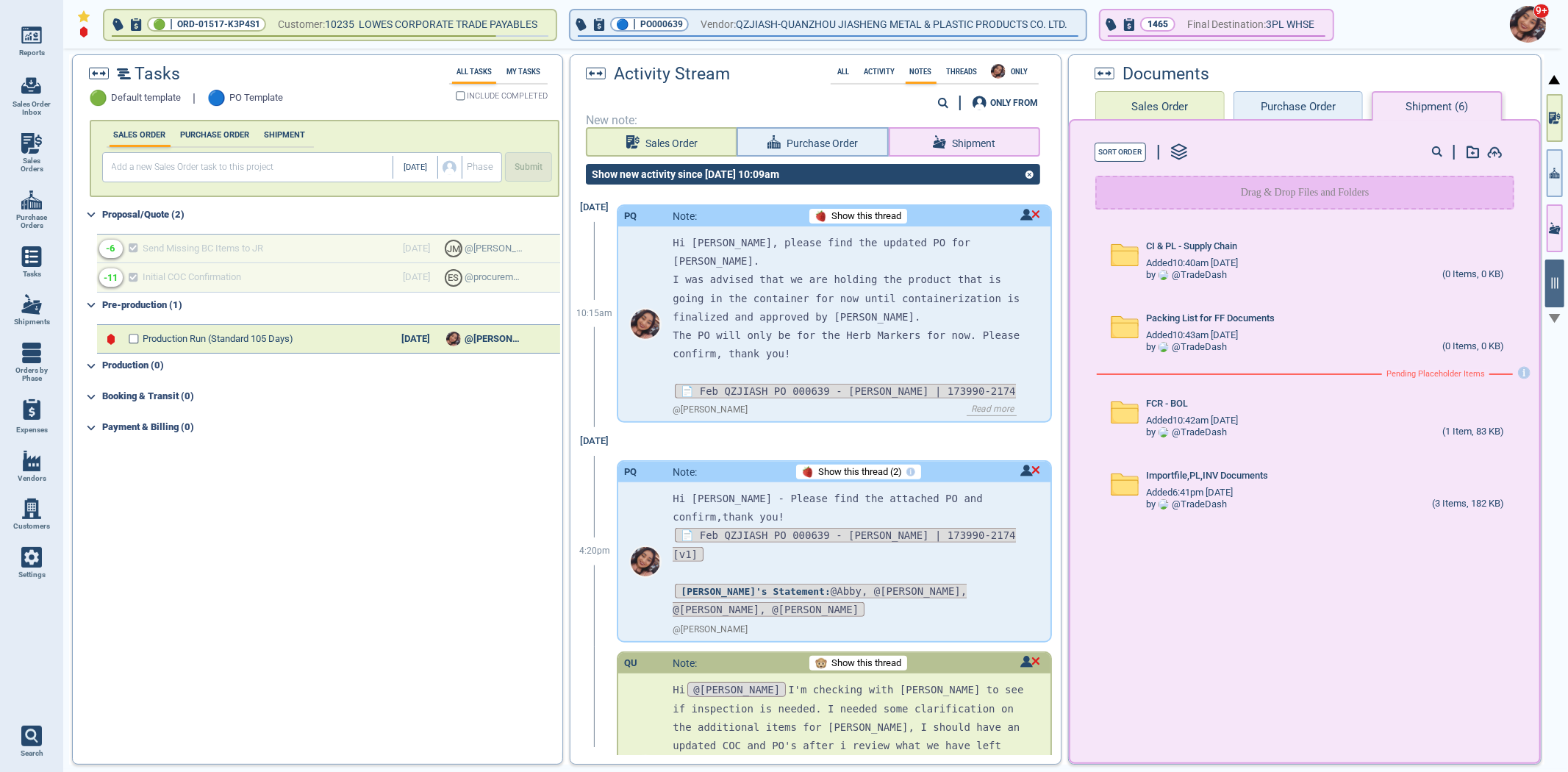
click at [1259, 103] on button "Purchase Order" at bounding box center [1299, 106] width 129 height 30
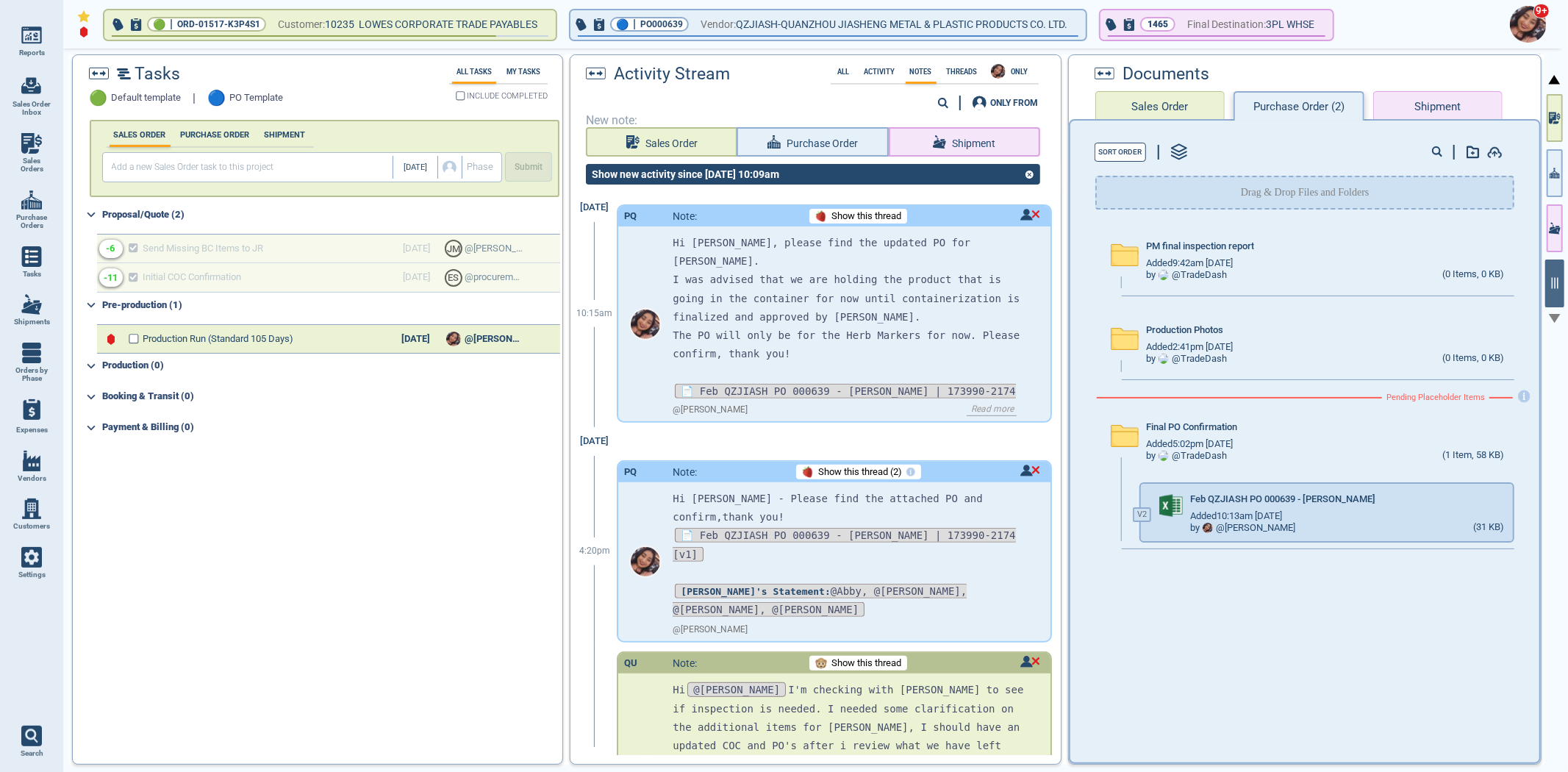
click at [1180, 106] on button "Sales Order" at bounding box center [1160, 106] width 129 height 30
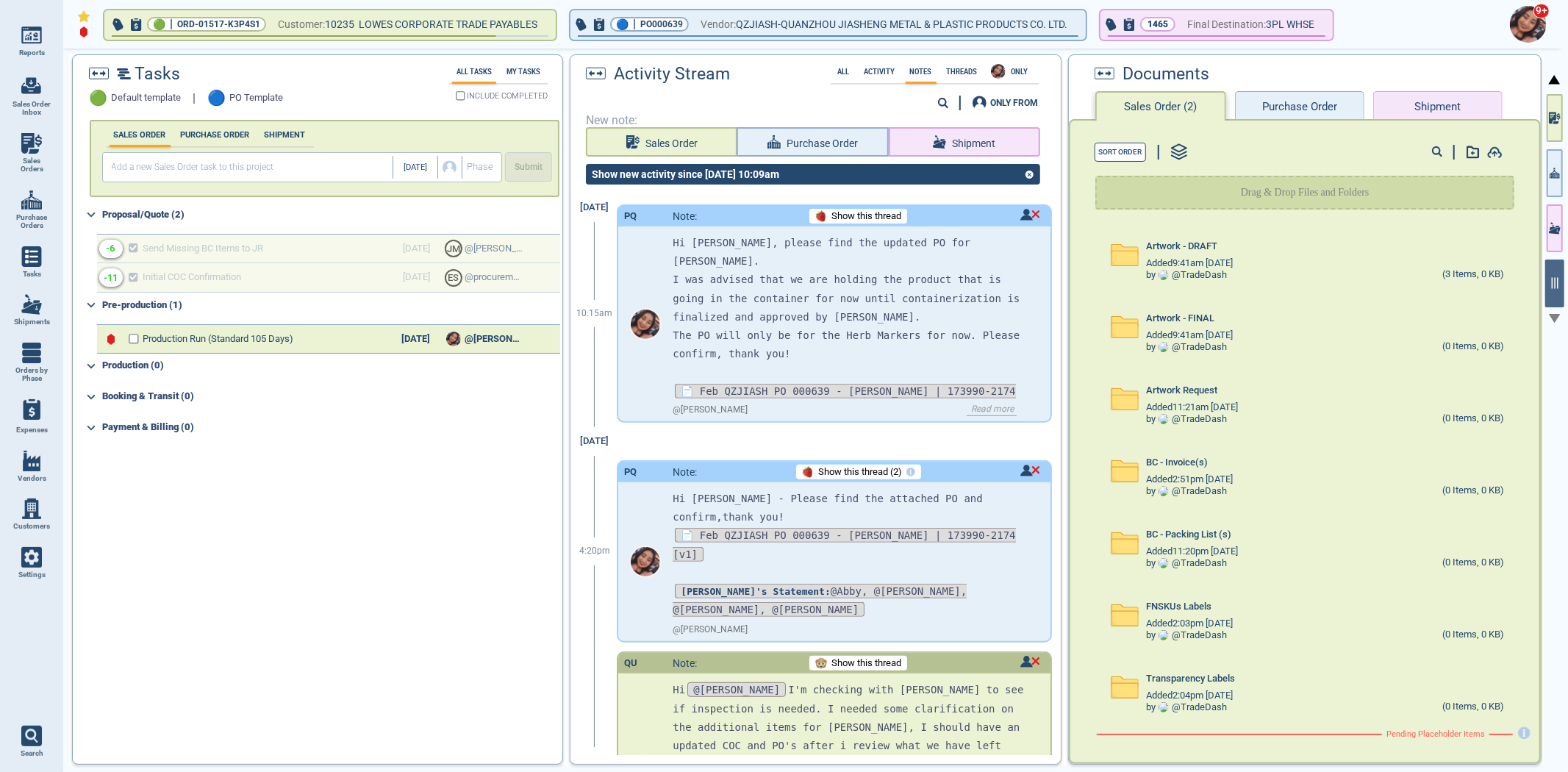
click at [1305, 101] on button "Purchase Order" at bounding box center [1300, 106] width 129 height 30
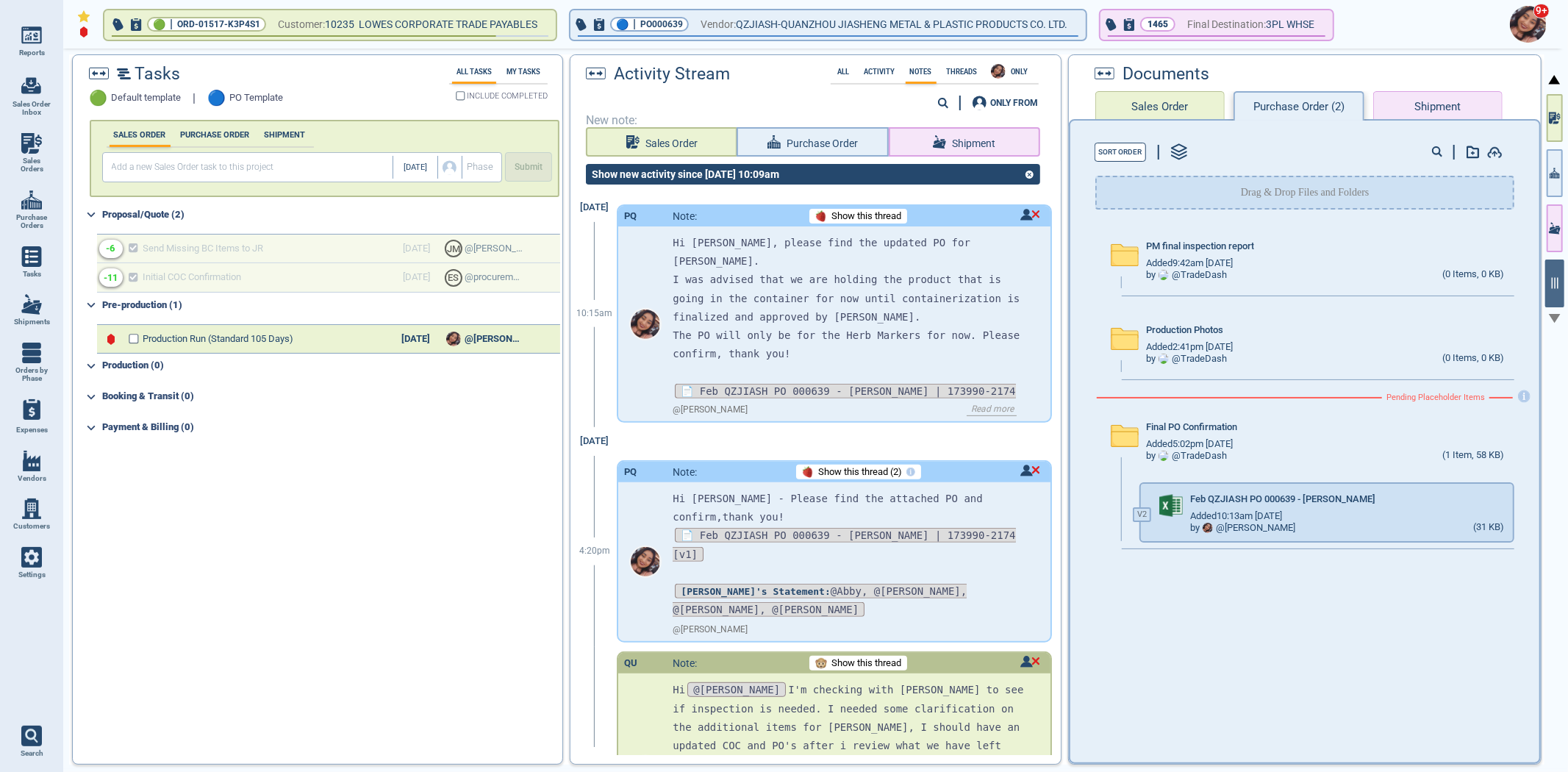
click at [1464, 98] on button "Shipment" at bounding box center [1439, 106] width 129 height 30
